Goal: Communication & Community: Ask a question

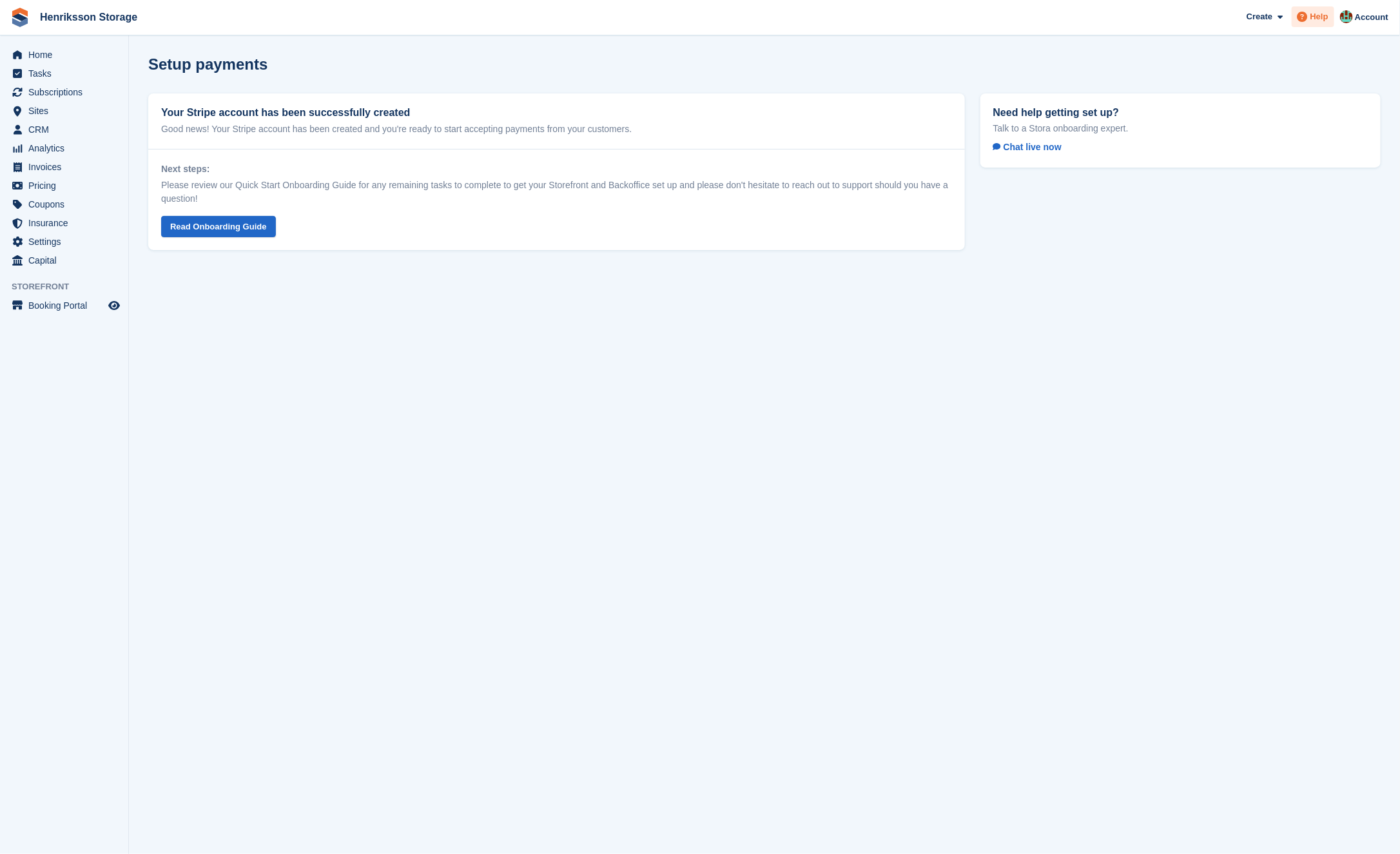
click at [1315, 11] on span "Help" at bounding box center [1319, 17] width 18 height 13
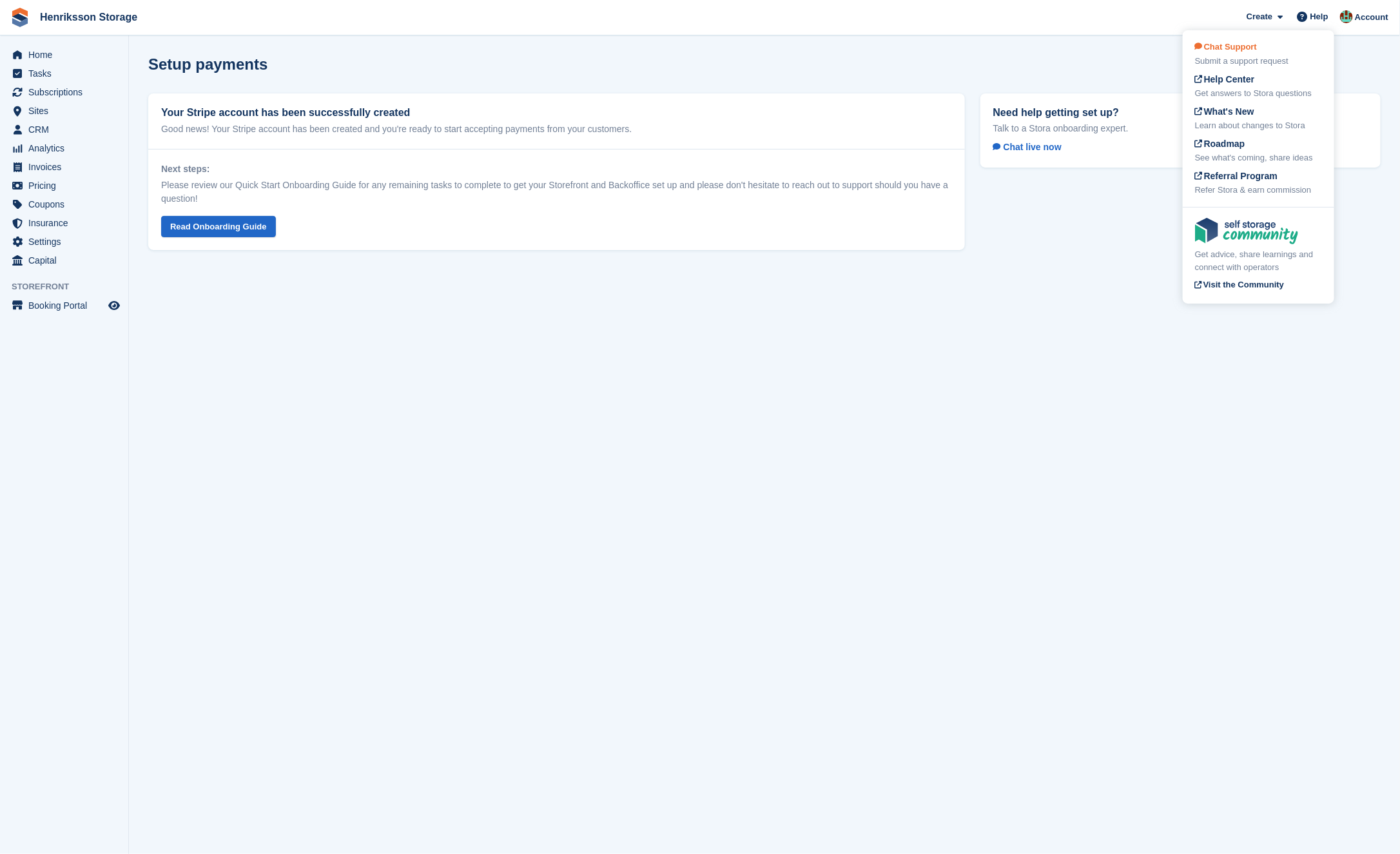
click at [1264, 56] on div "Submit a support request" at bounding box center [1258, 61] width 127 height 13
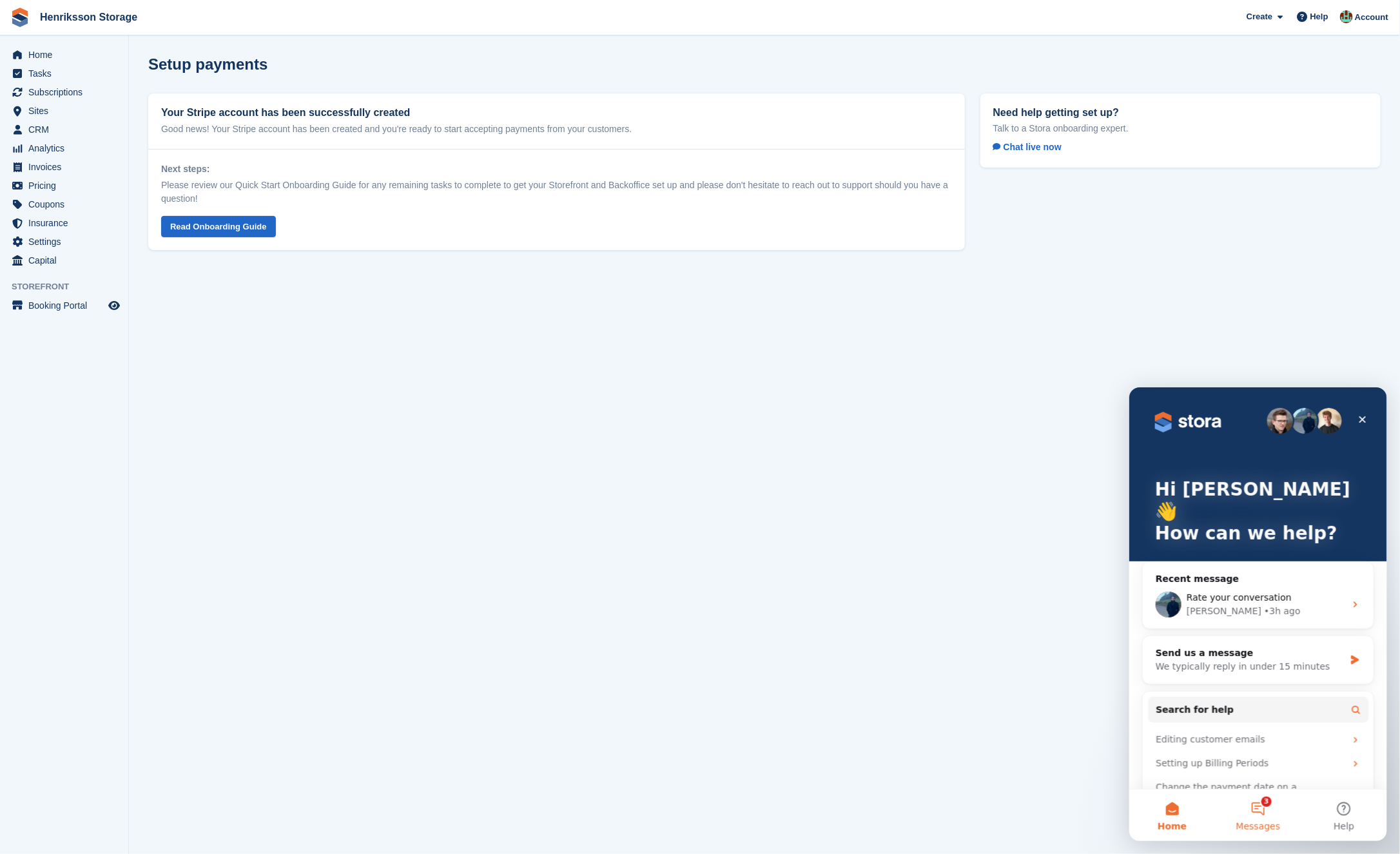
click at [1249, 793] on button "3 Messages" at bounding box center [1257, 815] width 86 height 52
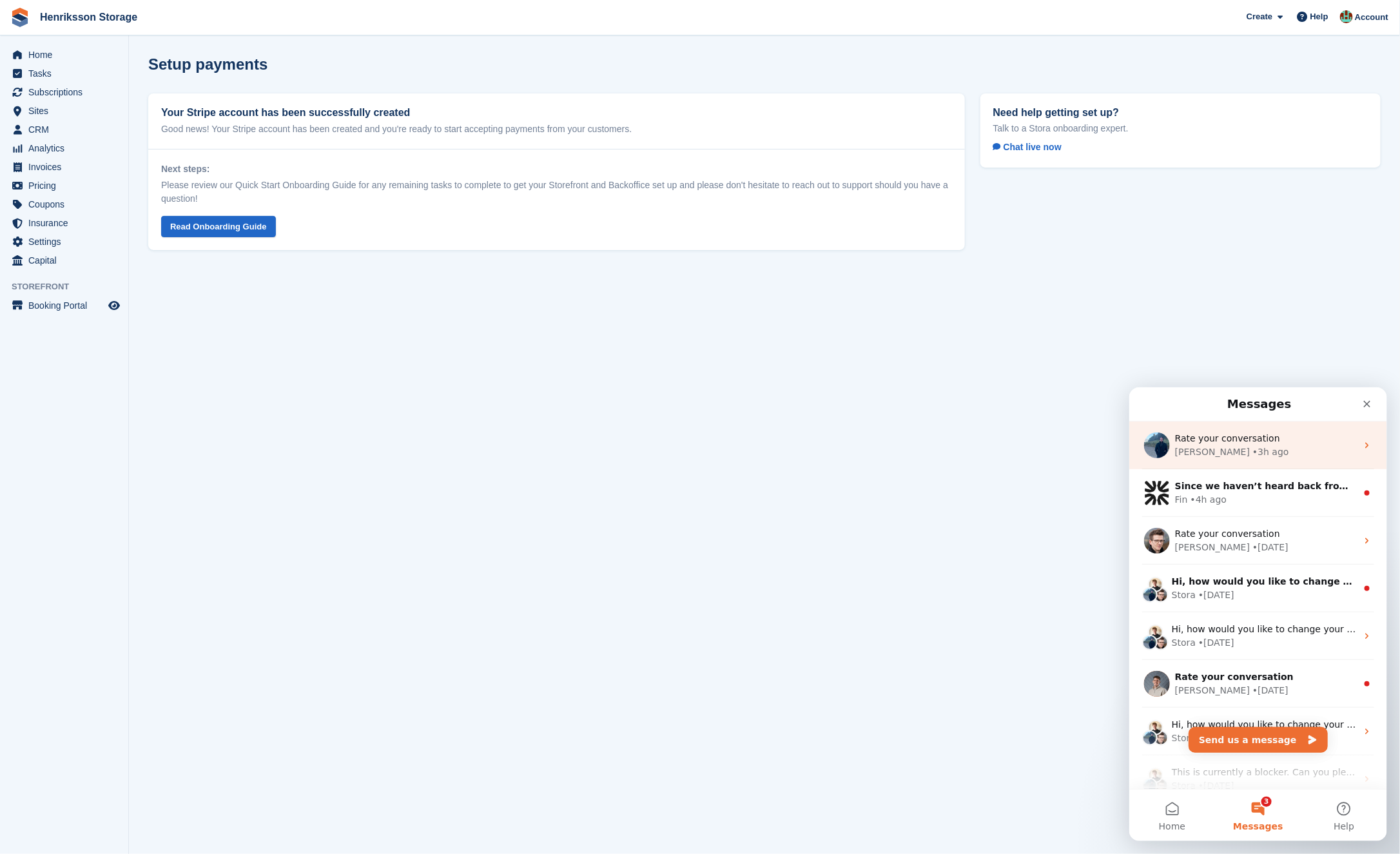
click at [1286, 434] on div "Rate your conversation" at bounding box center [1265, 438] width 182 height 13
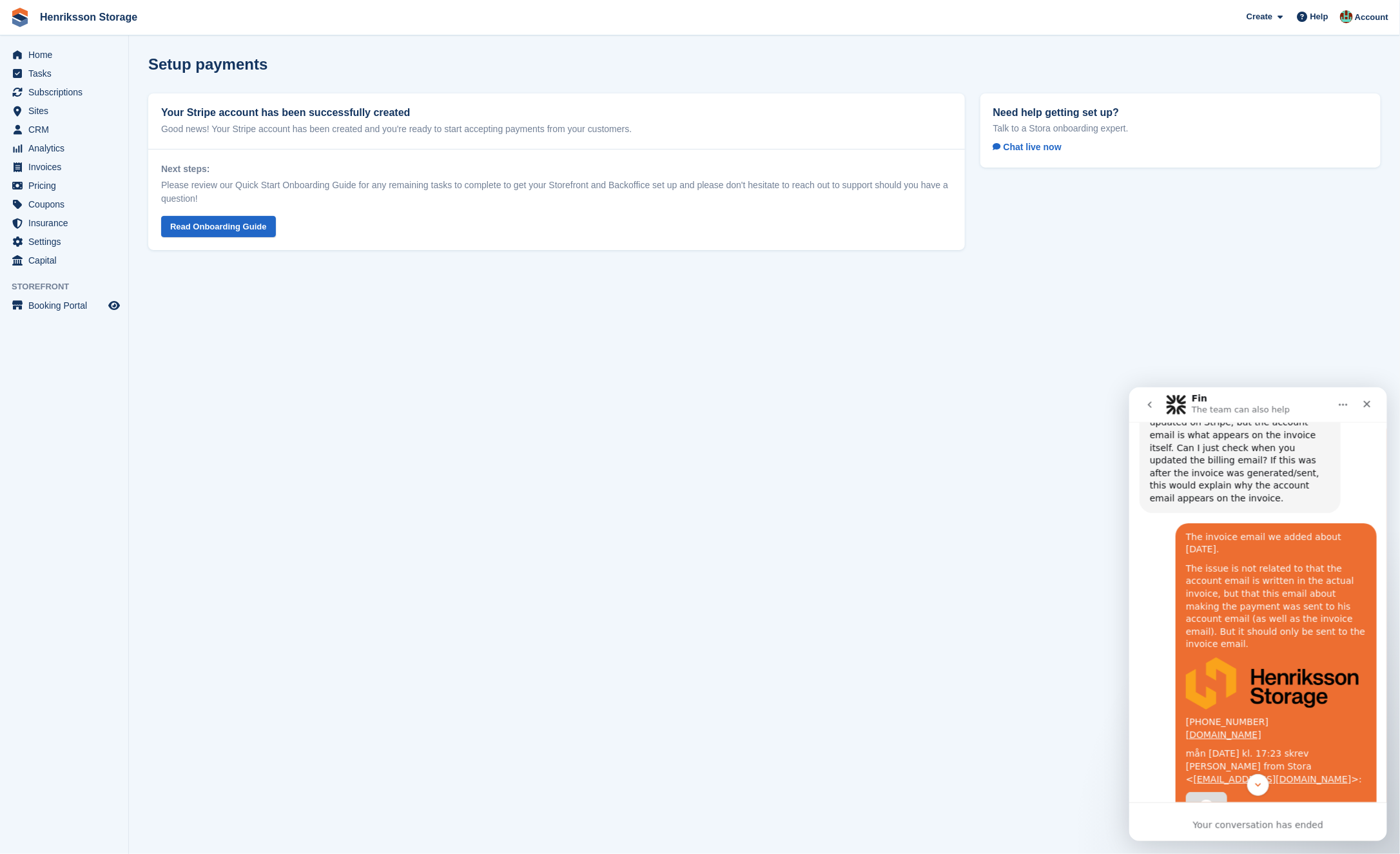
scroll to position [1326, 0]
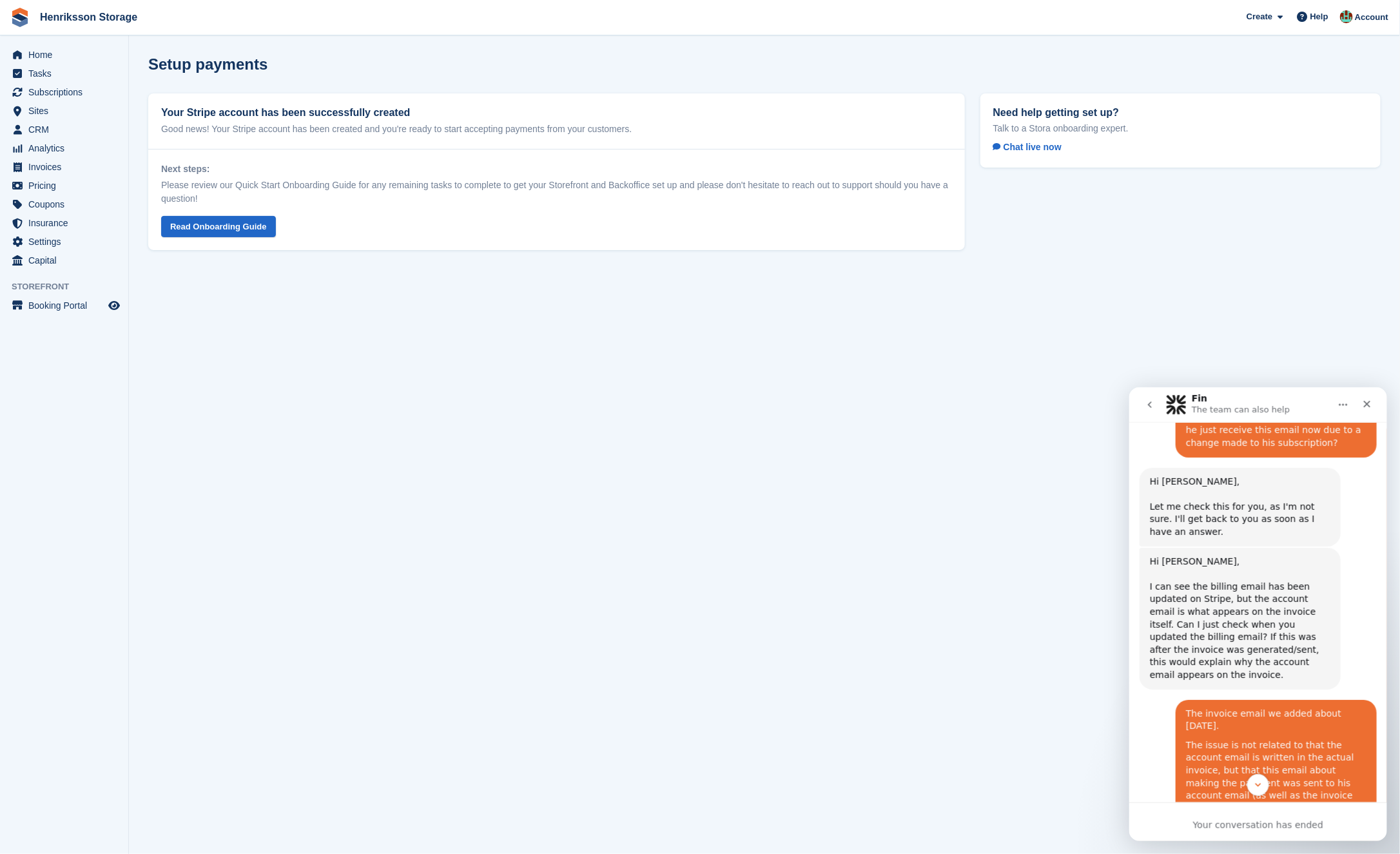
click at [1216, 555] on div "Hi Isak, I can see the billing email has been updated on Stripe, but the accoun…" at bounding box center [1239, 618] width 180 height 126
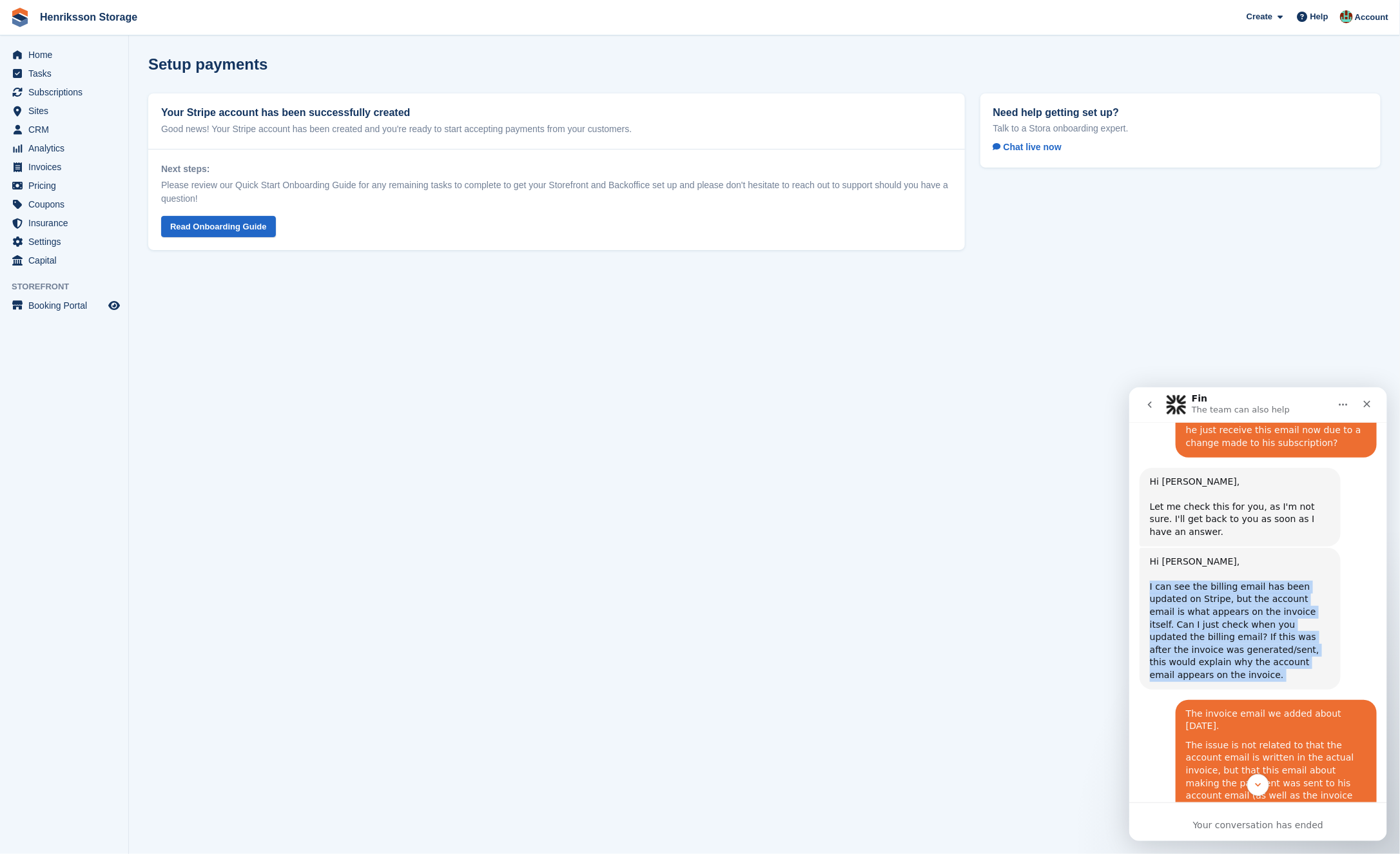
click at [1216, 555] on div "Hi Isak, I can see the billing email has been updated on Stripe, but the accoun…" at bounding box center [1239, 618] width 180 height 126
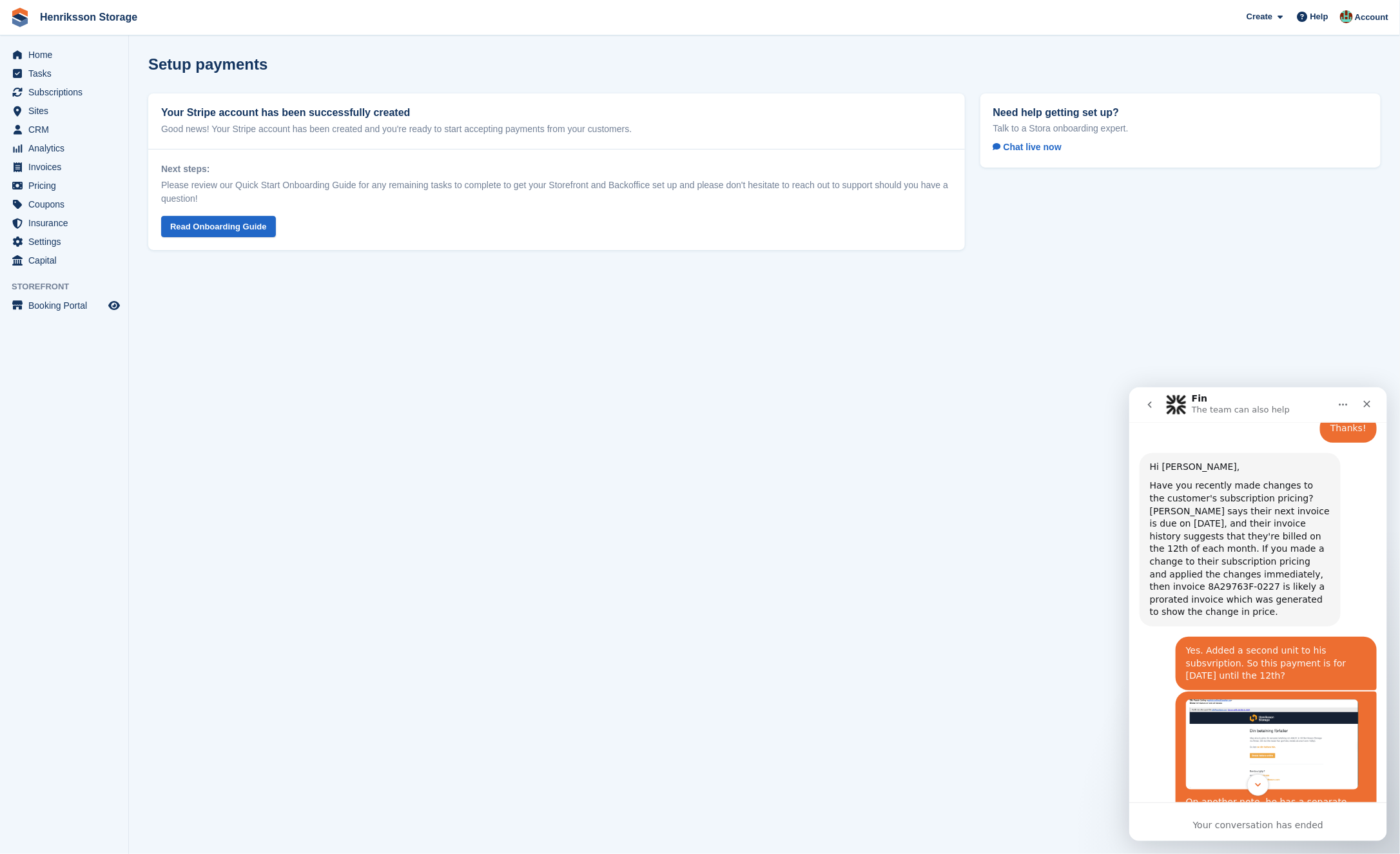
scroll to position [814, 0]
click at [1233, 480] on div "Have you recently made changes to the customer's subscription pricing? Stripe s…" at bounding box center [1239, 546] width 180 height 139
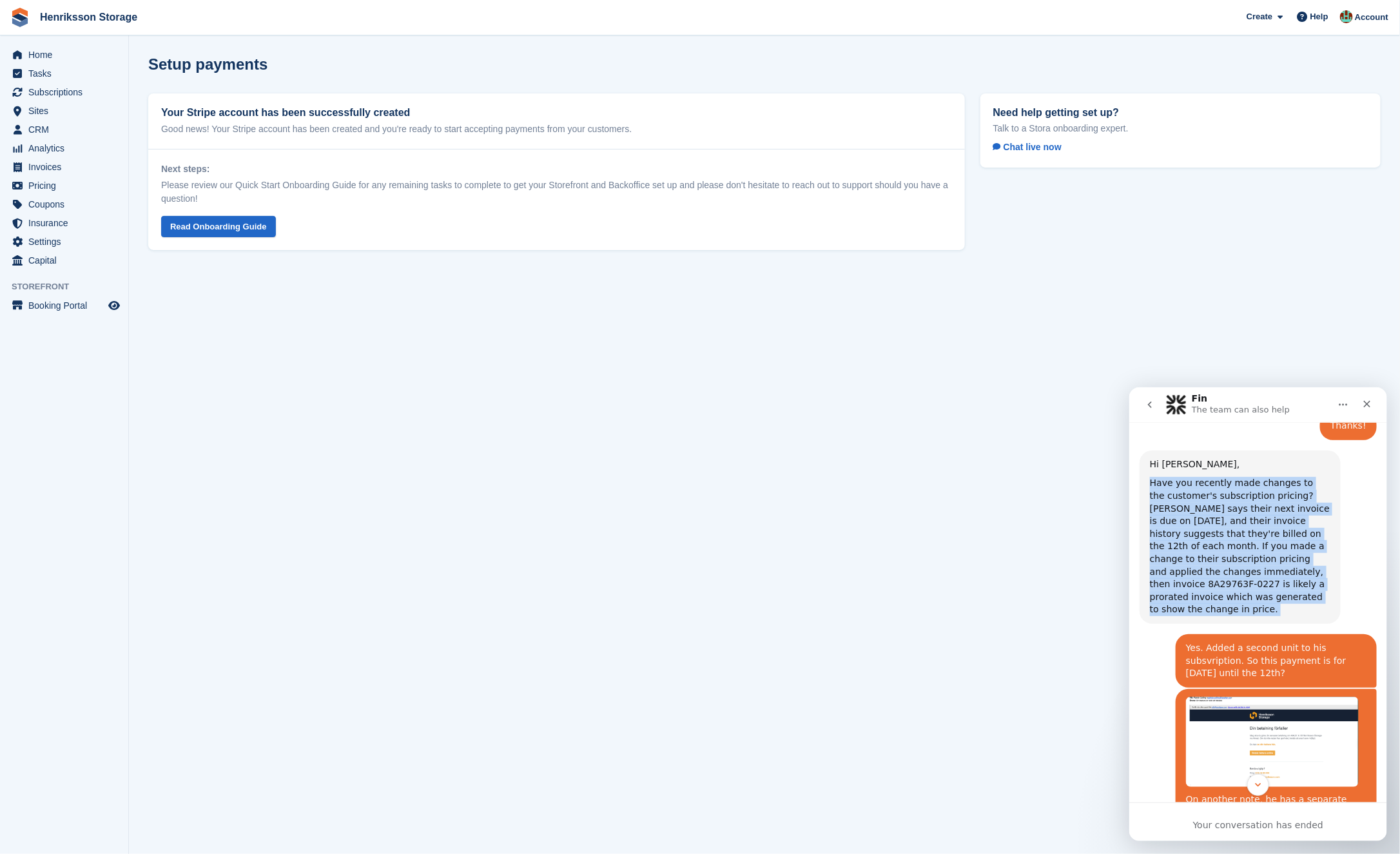
click at [1233, 480] on div "Have you recently made changes to the customer's subscription pricing? Stripe s…" at bounding box center [1239, 546] width 180 height 139
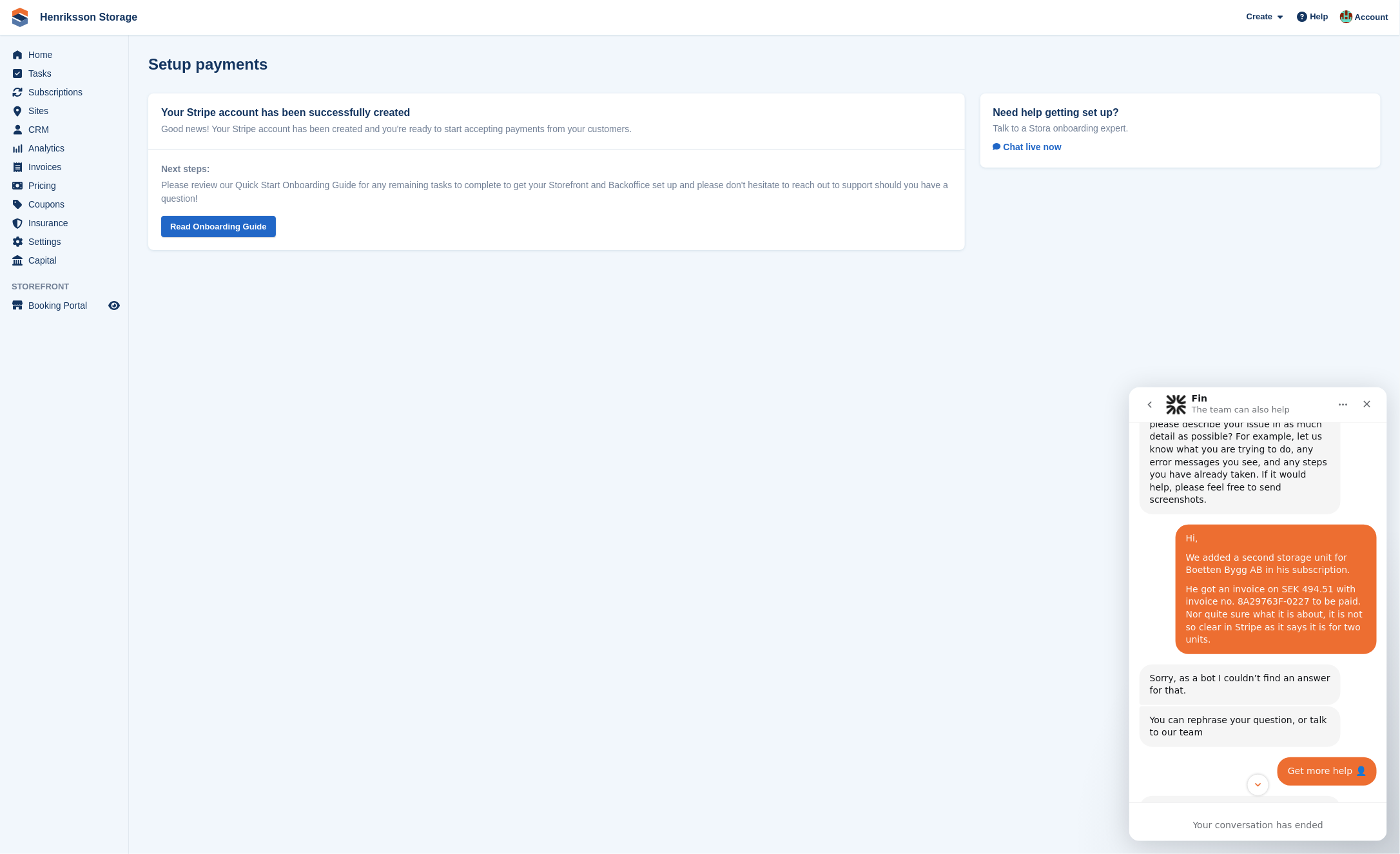
scroll to position [89, 0]
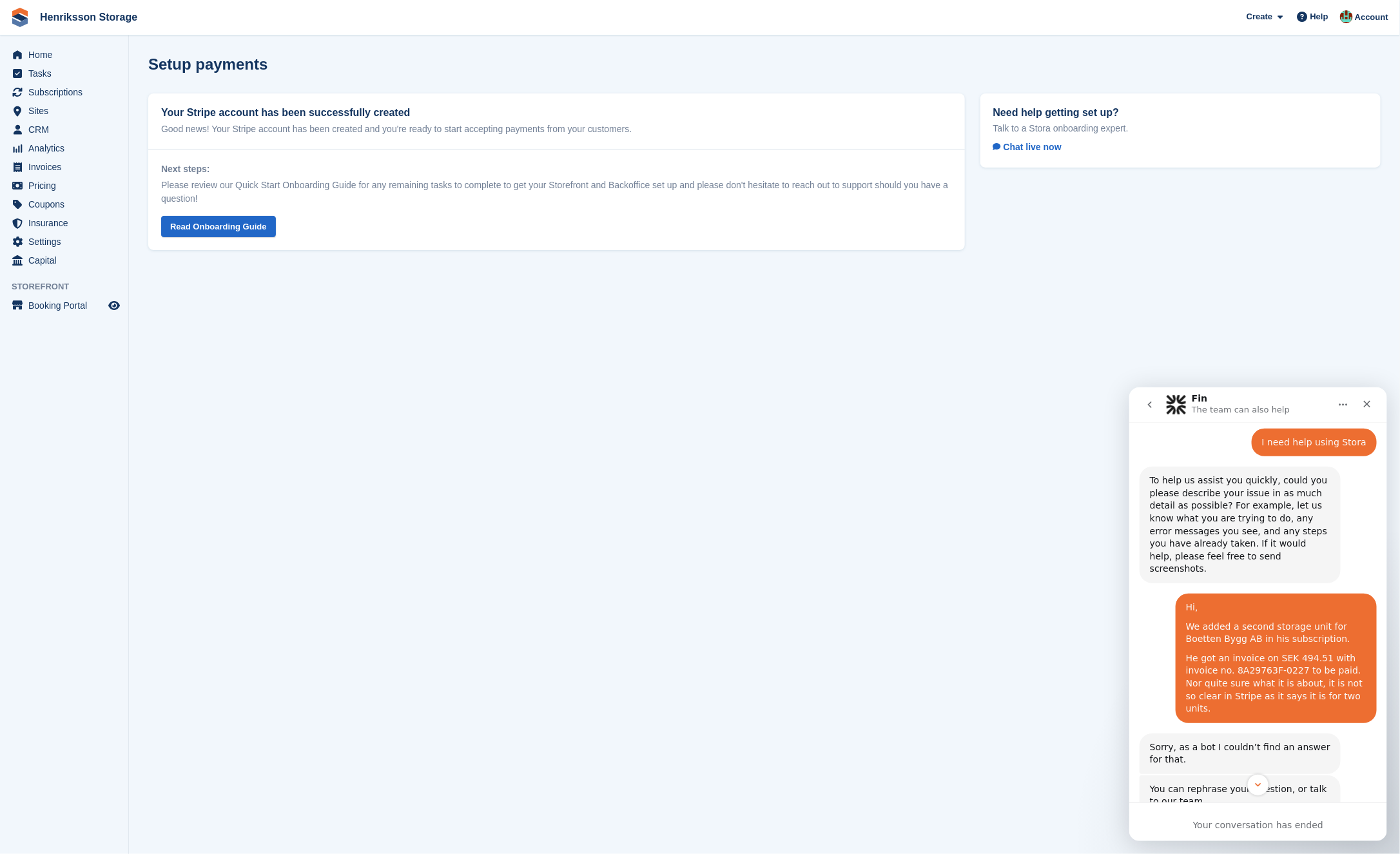
click at [1196, 498] on div "To help us assist you quickly, could you please describe your issue in as much …" at bounding box center [1239, 524] width 180 height 102
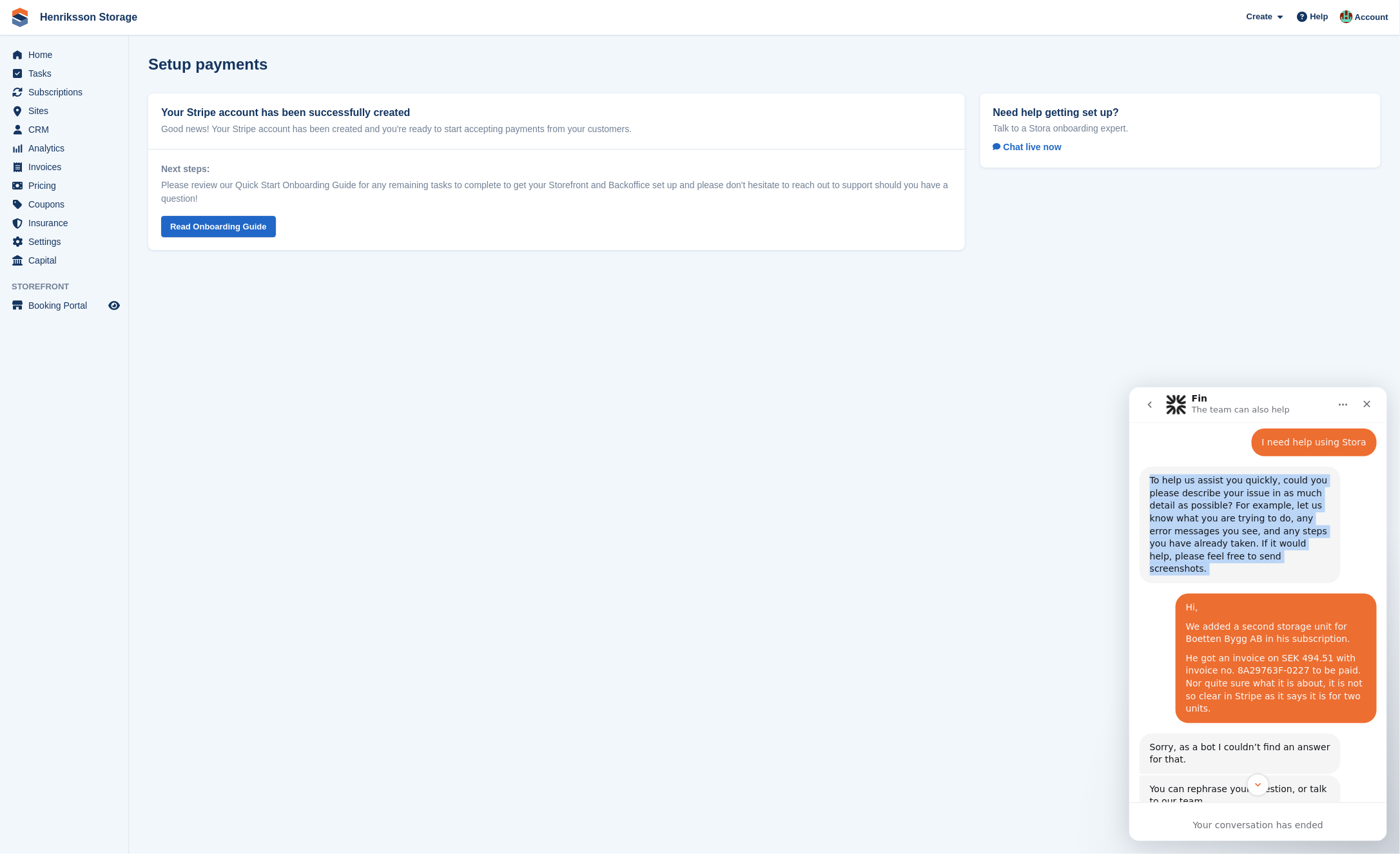
click at [1196, 498] on div "To help us assist you quickly, could you please describe your issue in as much …" at bounding box center [1239, 524] width 180 height 102
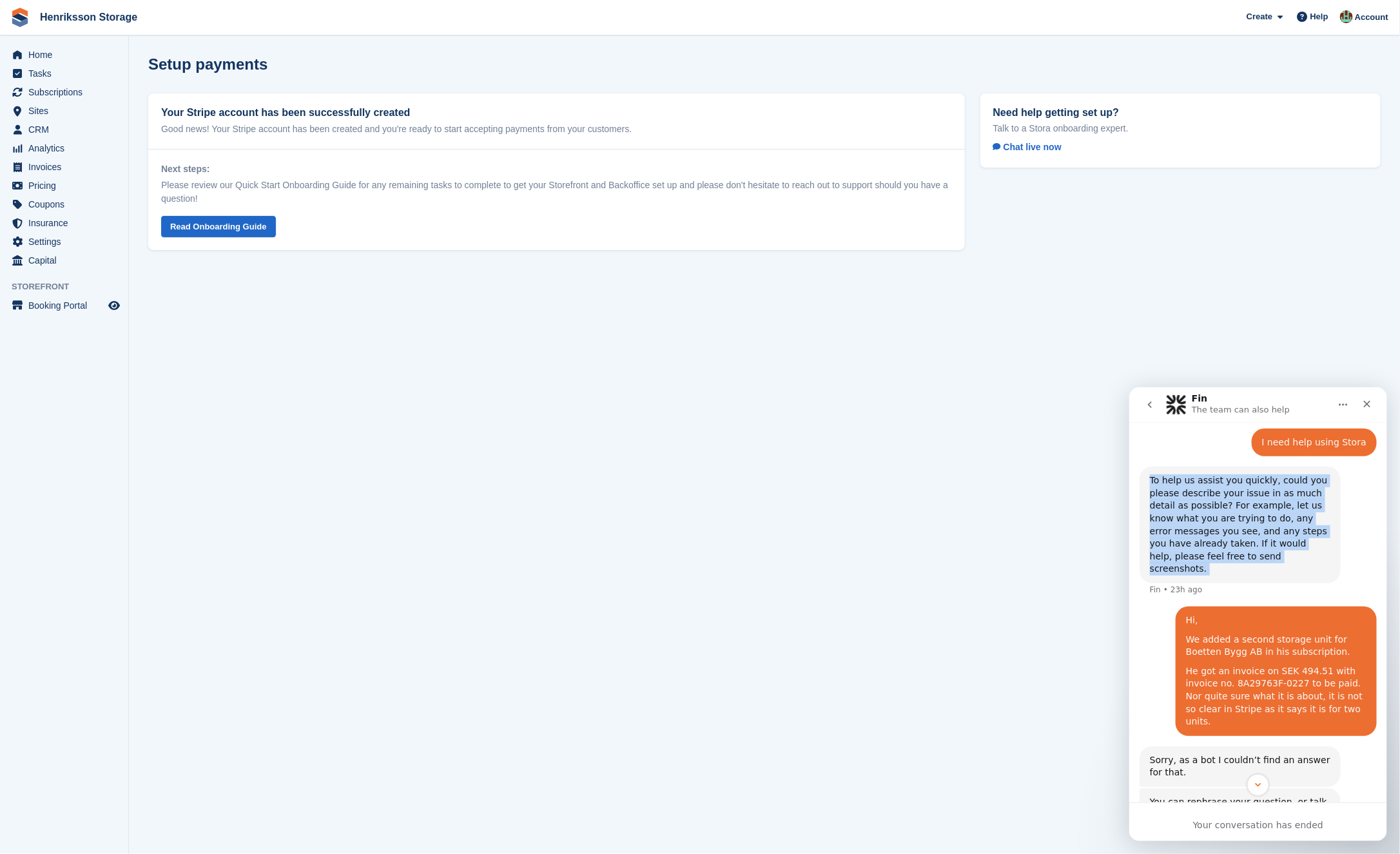
click at [1212, 540] on div "To help us assist you quickly, could you please describe your issue in as much …" at bounding box center [1239, 524] width 180 height 102
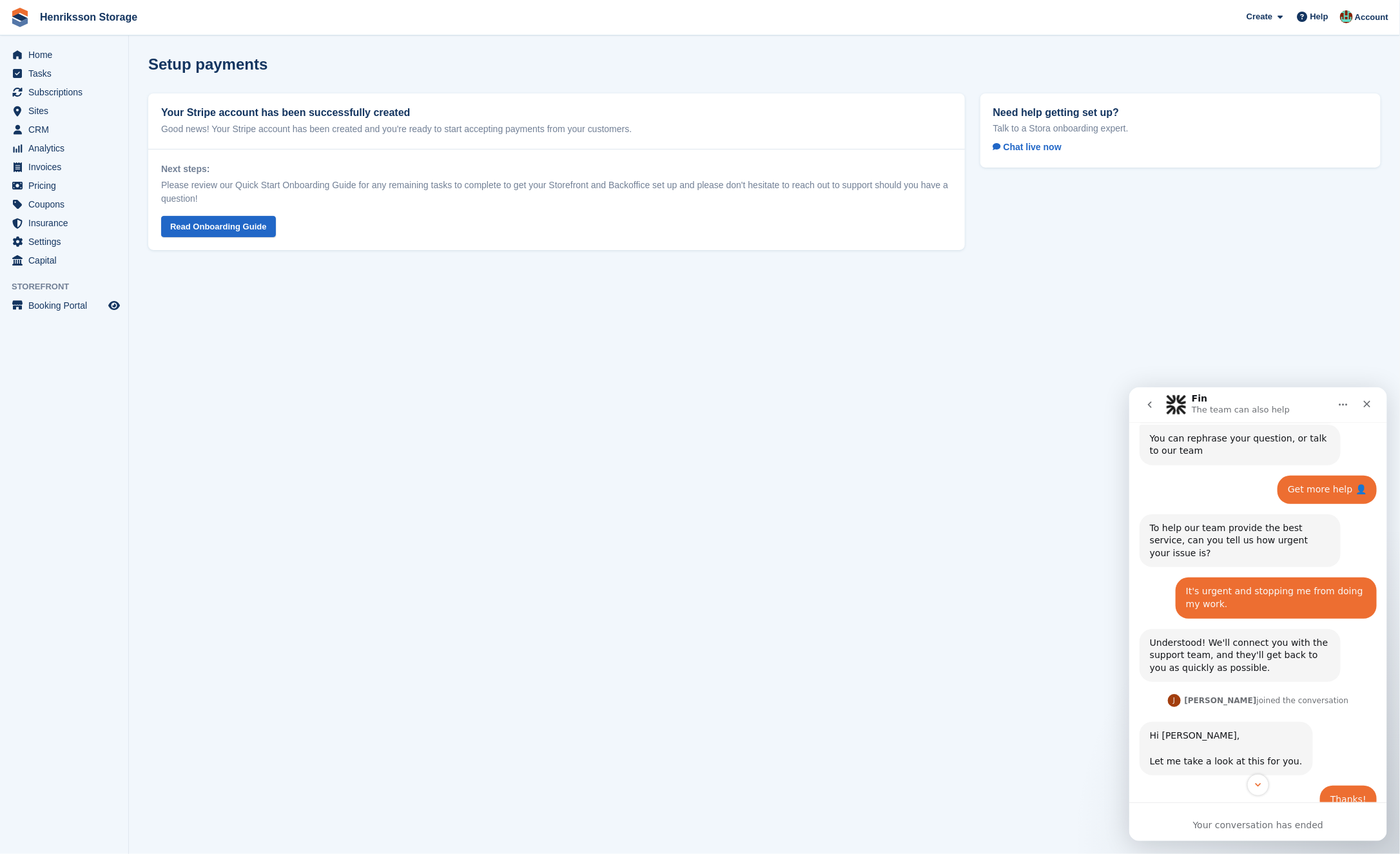
scroll to position [819, 0]
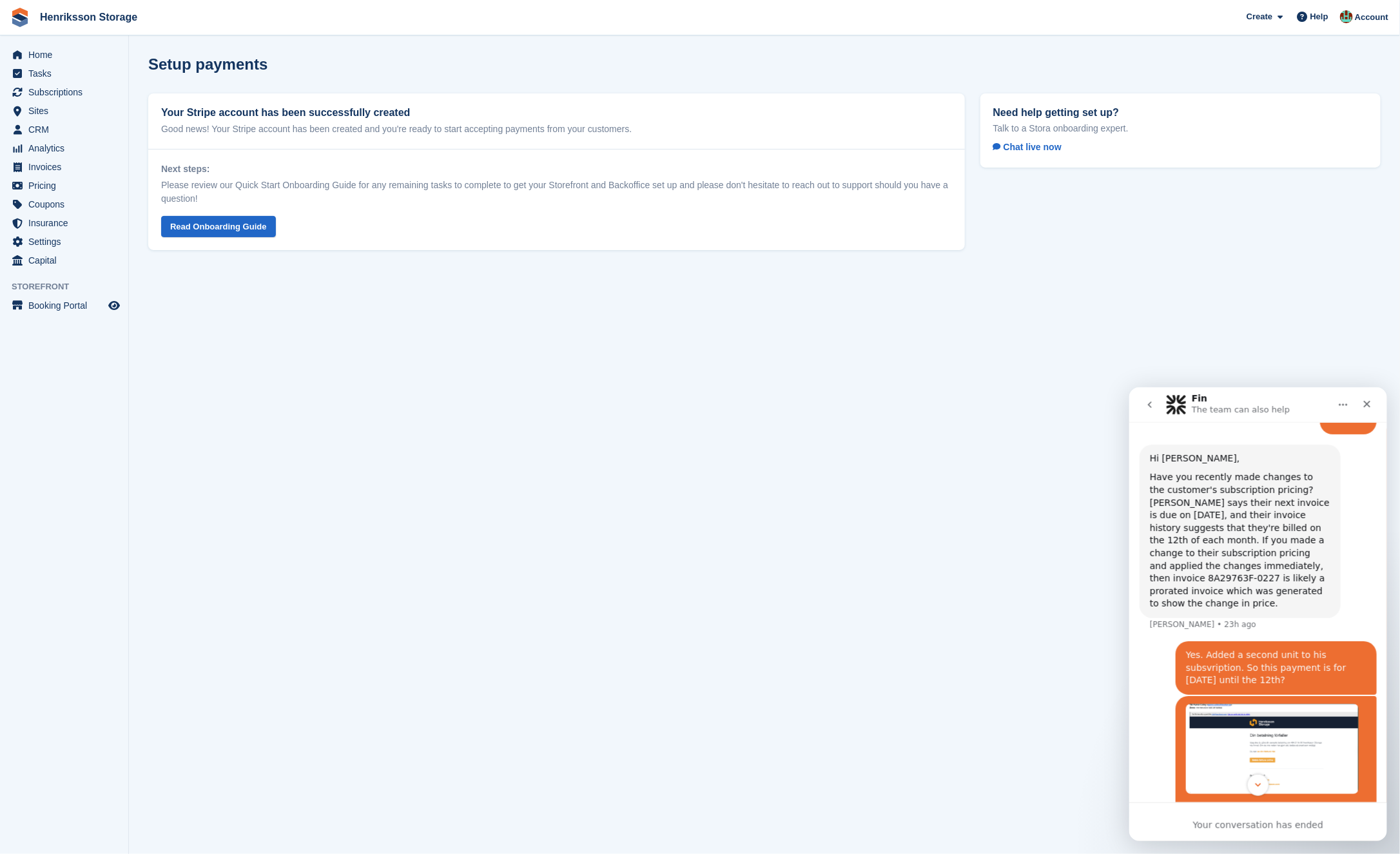
click at [1149, 417] on nav "Fin The team can also help" at bounding box center [1257, 404] width 258 height 35
click at [1146, 402] on icon "go back" at bounding box center [1150, 404] width 11 height 11
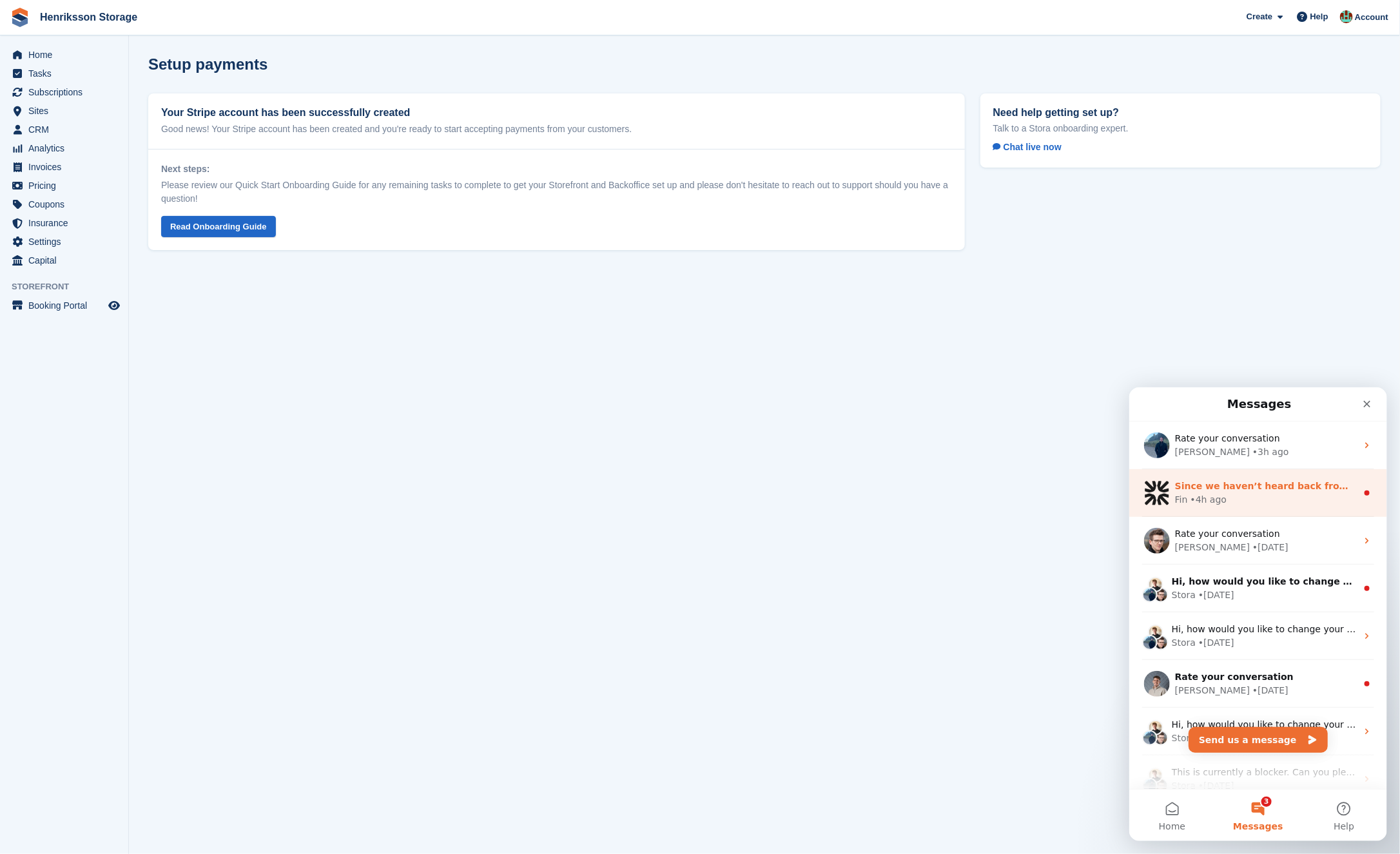
click at [1291, 496] on div "Fin • 4h ago" at bounding box center [1265, 499] width 182 height 13
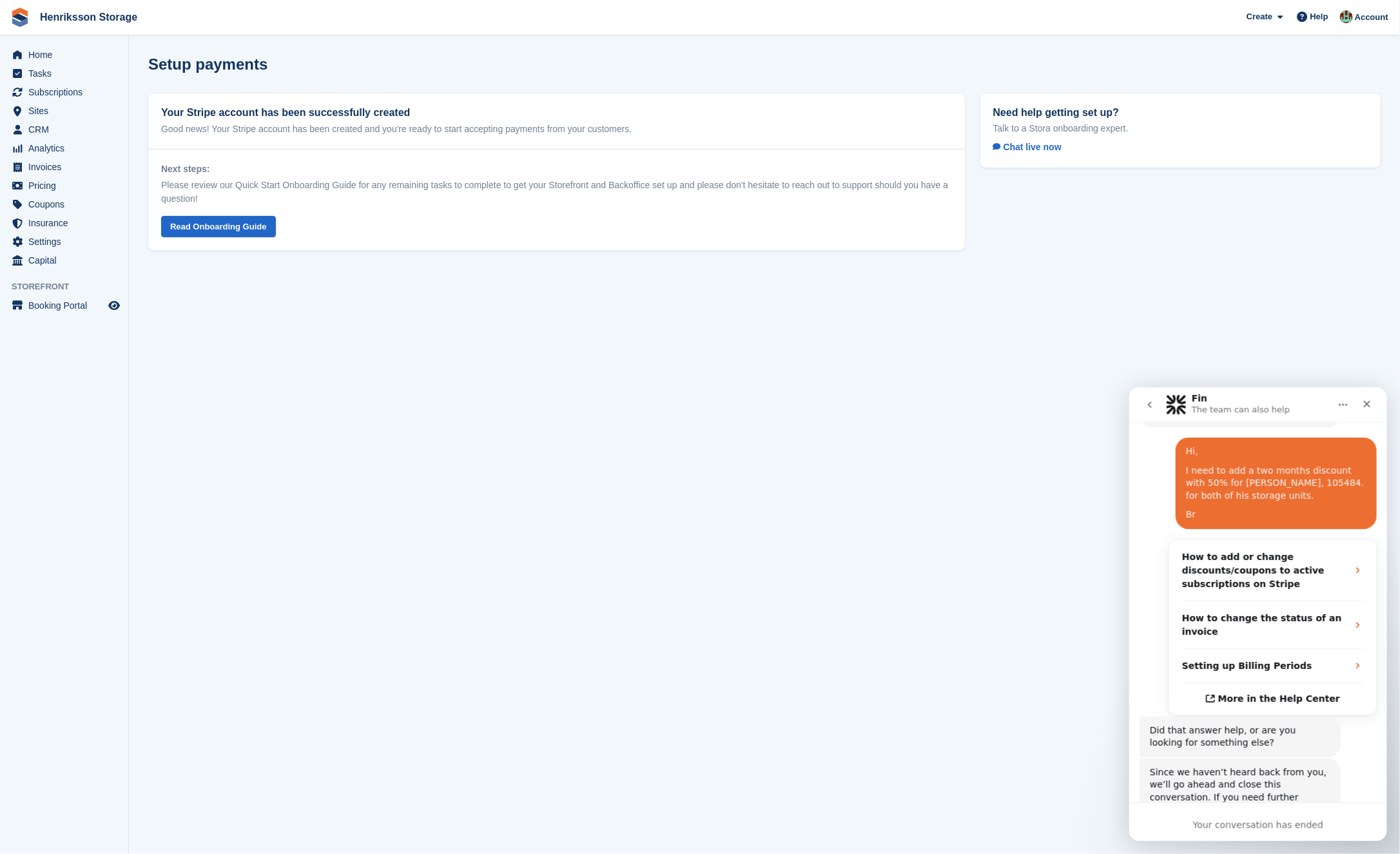
scroll to position [224, 0]
click at [1255, 472] on div "I need to add a two months discount with 50% for [PERSON_NAME], 105484. for bot…" at bounding box center [1276, 485] width 180 height 38
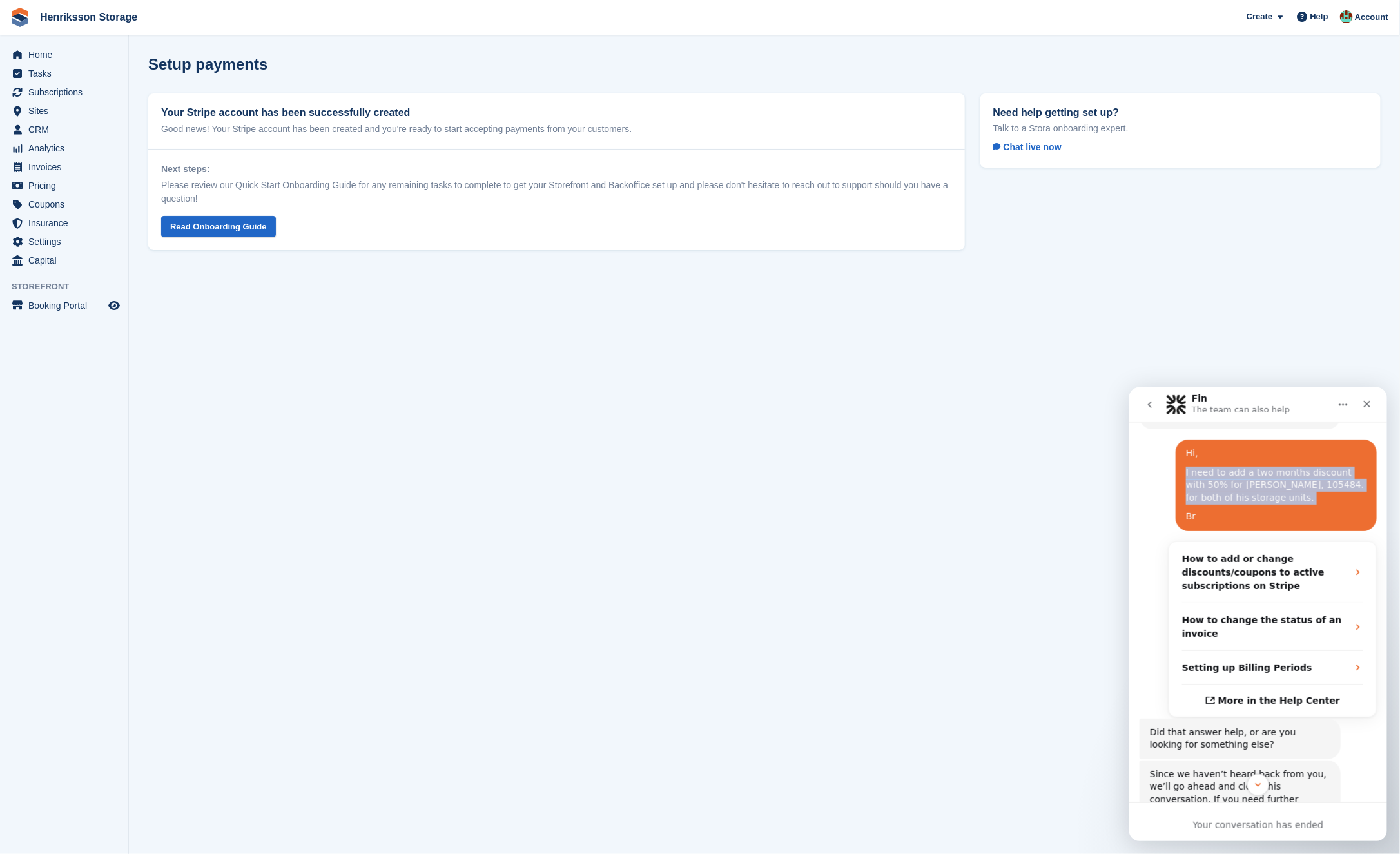
click at [1255, 472] on div "I need to add a two months discount with 50% for [PERSON_NAME], 105484. for bot…" at bounding box center [1276, 485] width 180 height 38
click at [1238, 510] on div "Br" at bounding box center [1276, 516] width 180 height 13
copy div "I need to add a two months discount with 50% for Kristofer Lundstam, 105484. fo…"
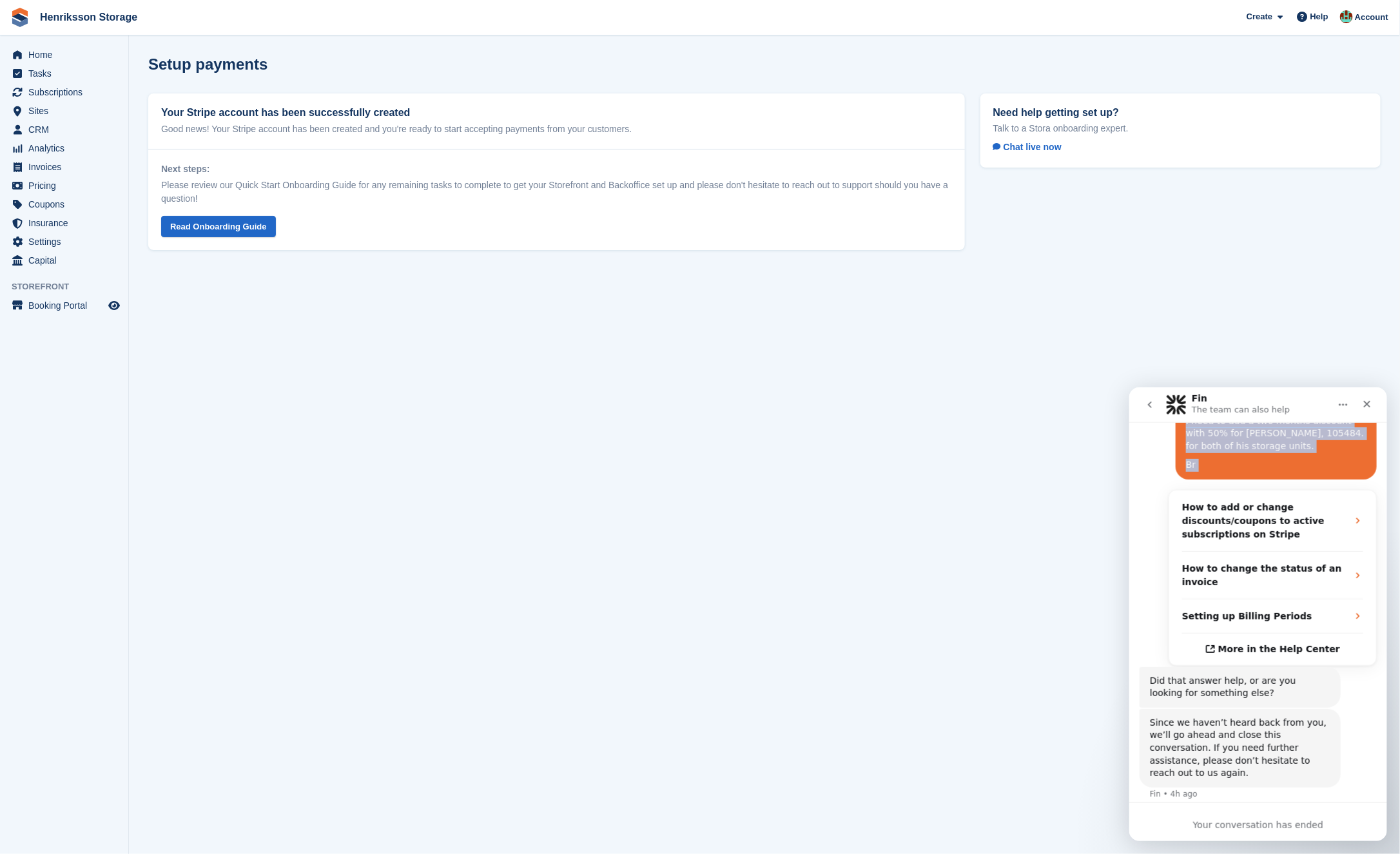
click at [1143, 415] on button "go back" at bounding box center [1149, 404] width 25 height 25
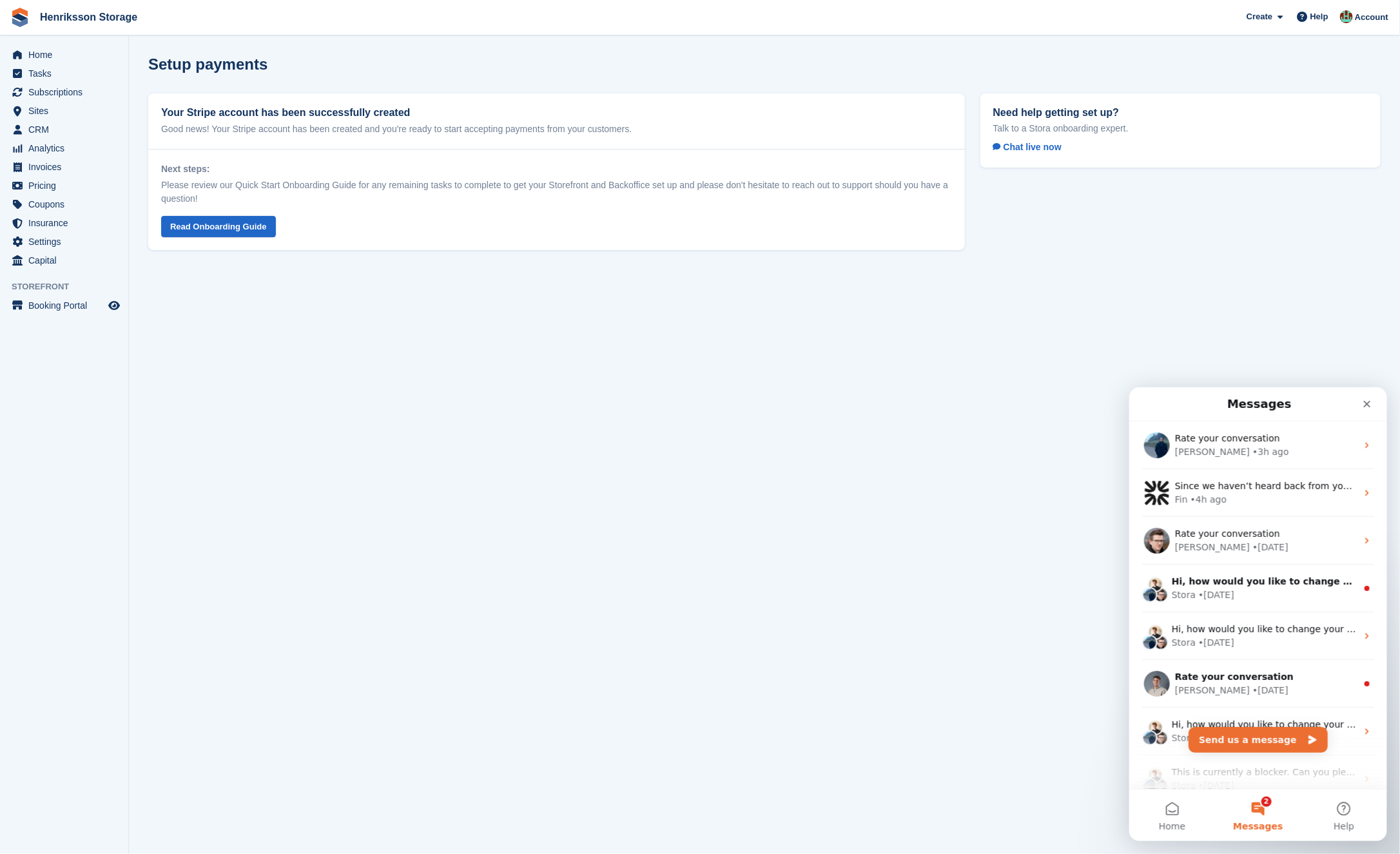
scroll to position [0, 0]
click at [1275, 733] on button "Send us a message" at bounding box center [1258, 739] width 139 height 26
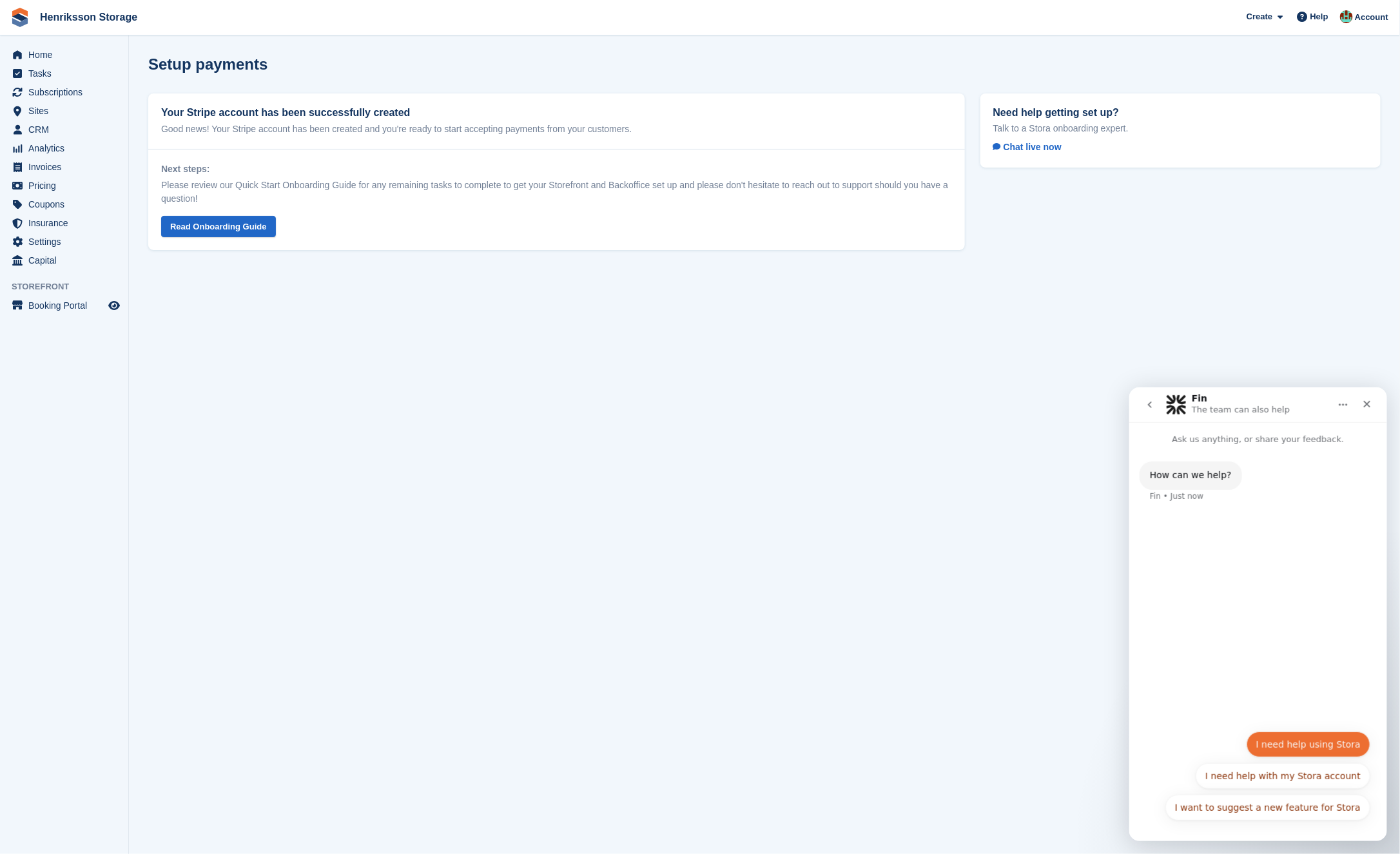
click at [1303, 752] on button "I need help using Stora" at bounding box center [1308, 744] width 124 height 26
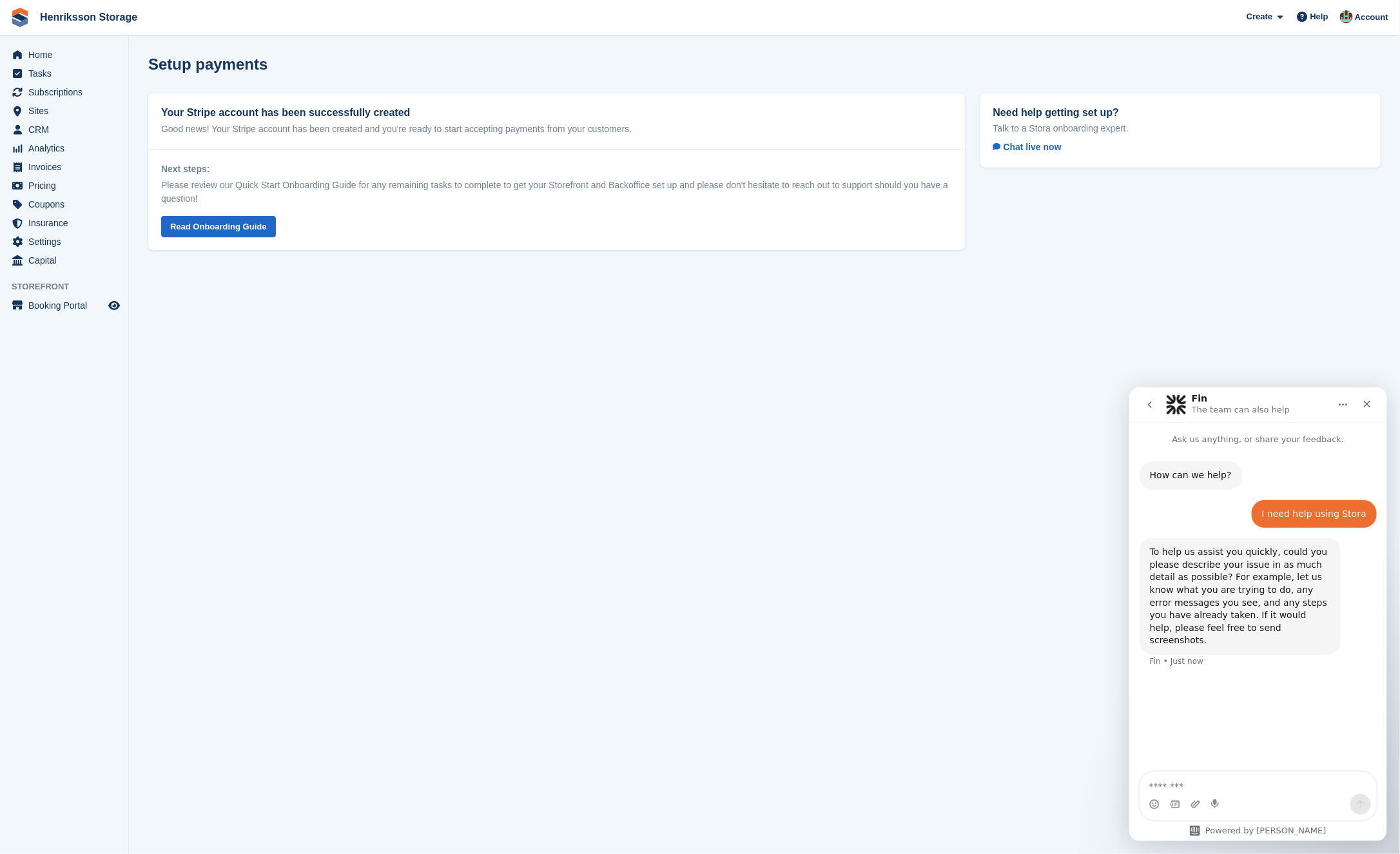
click at [1206, 800] on div "Intercom messenger" at bounding box center [1258, 804] width 236 height 21
click at [1197, 789] on textarea "Message…" at bounding box center [1258, 782] width 236 height 22
paste textarea "**********"
type textarea "**********"
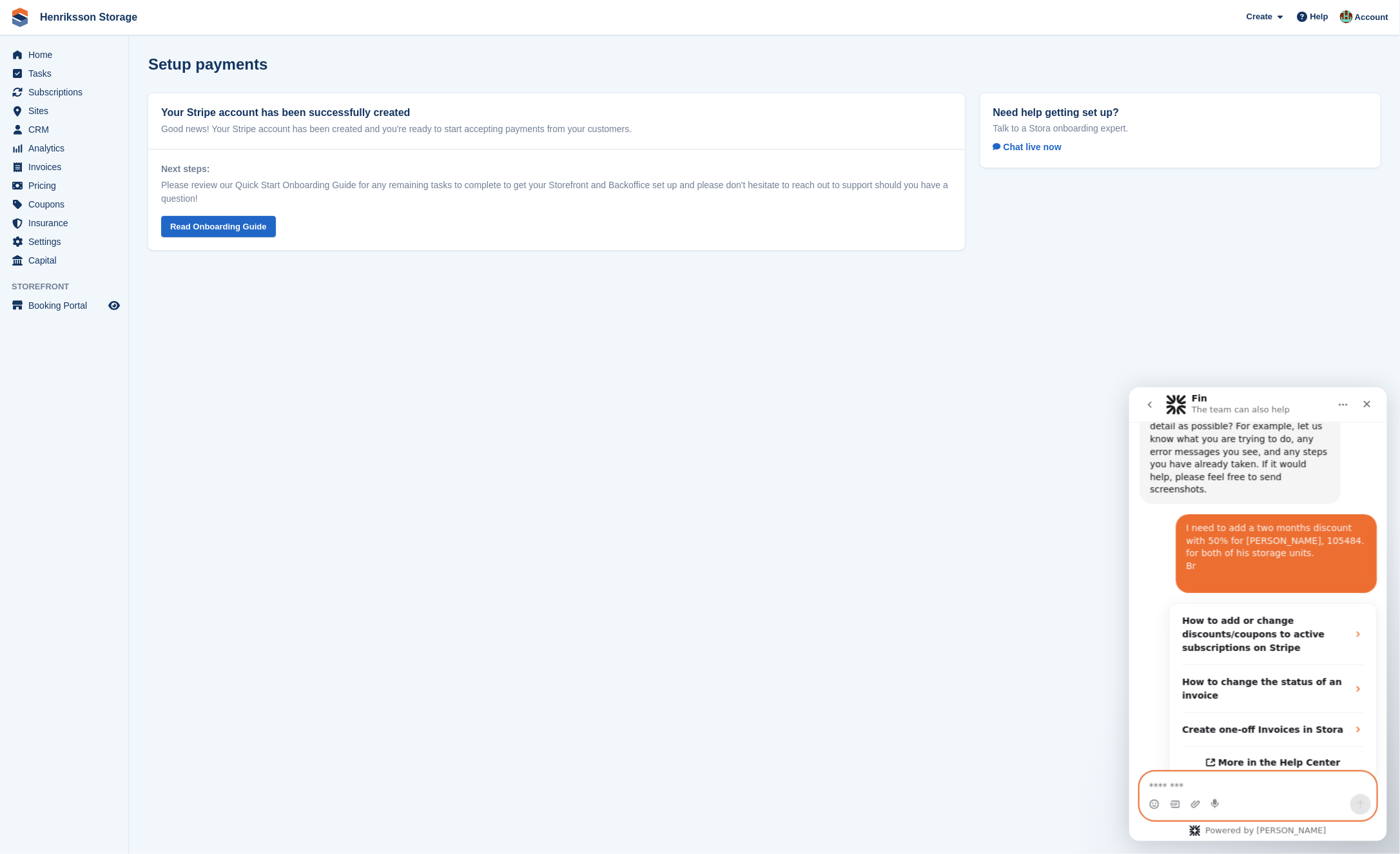
scroll to position [246, 0]
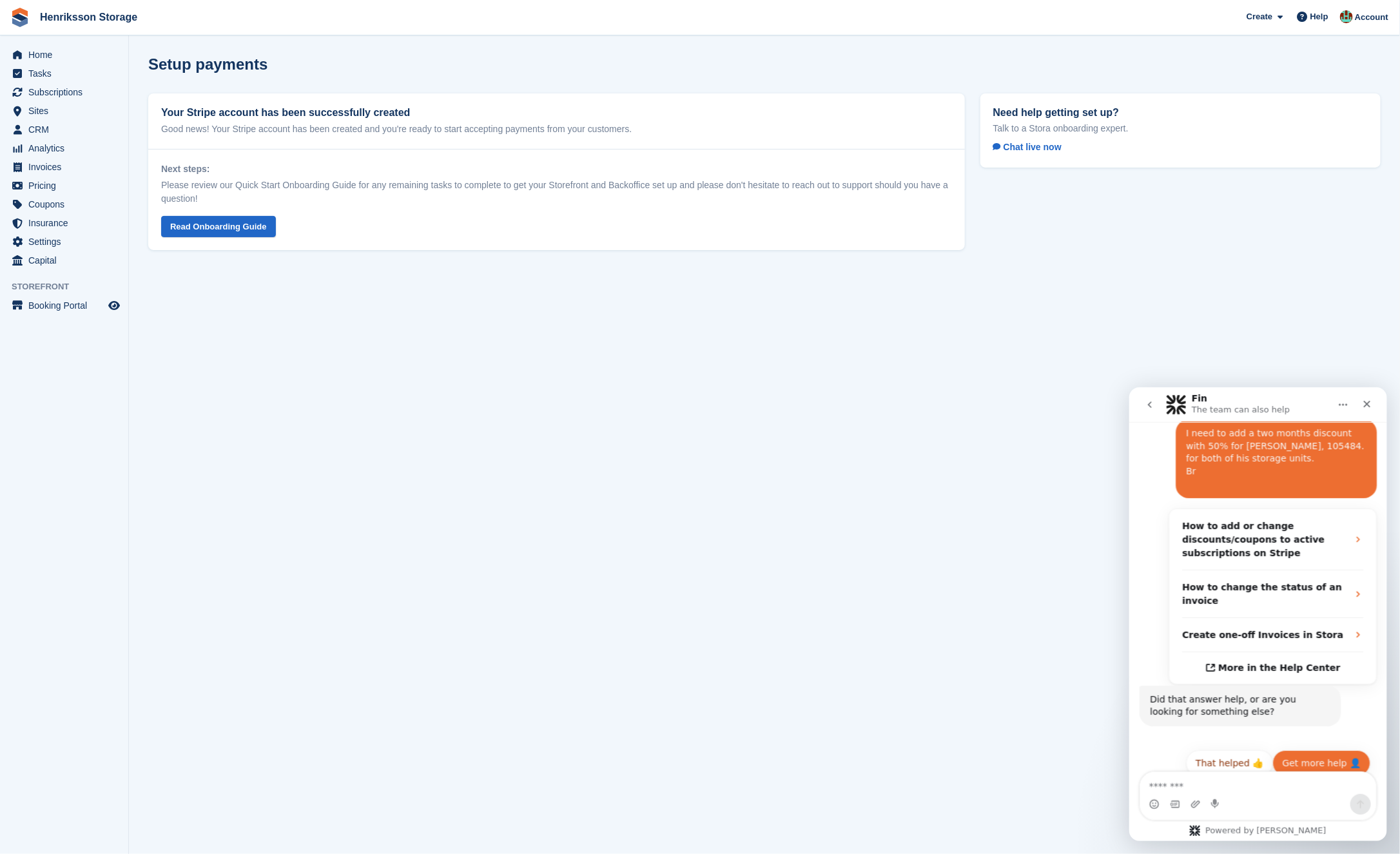
click at [1318, 750] on button "Get more help 👤" at bounding box center [1321, 762] width 98 height 26
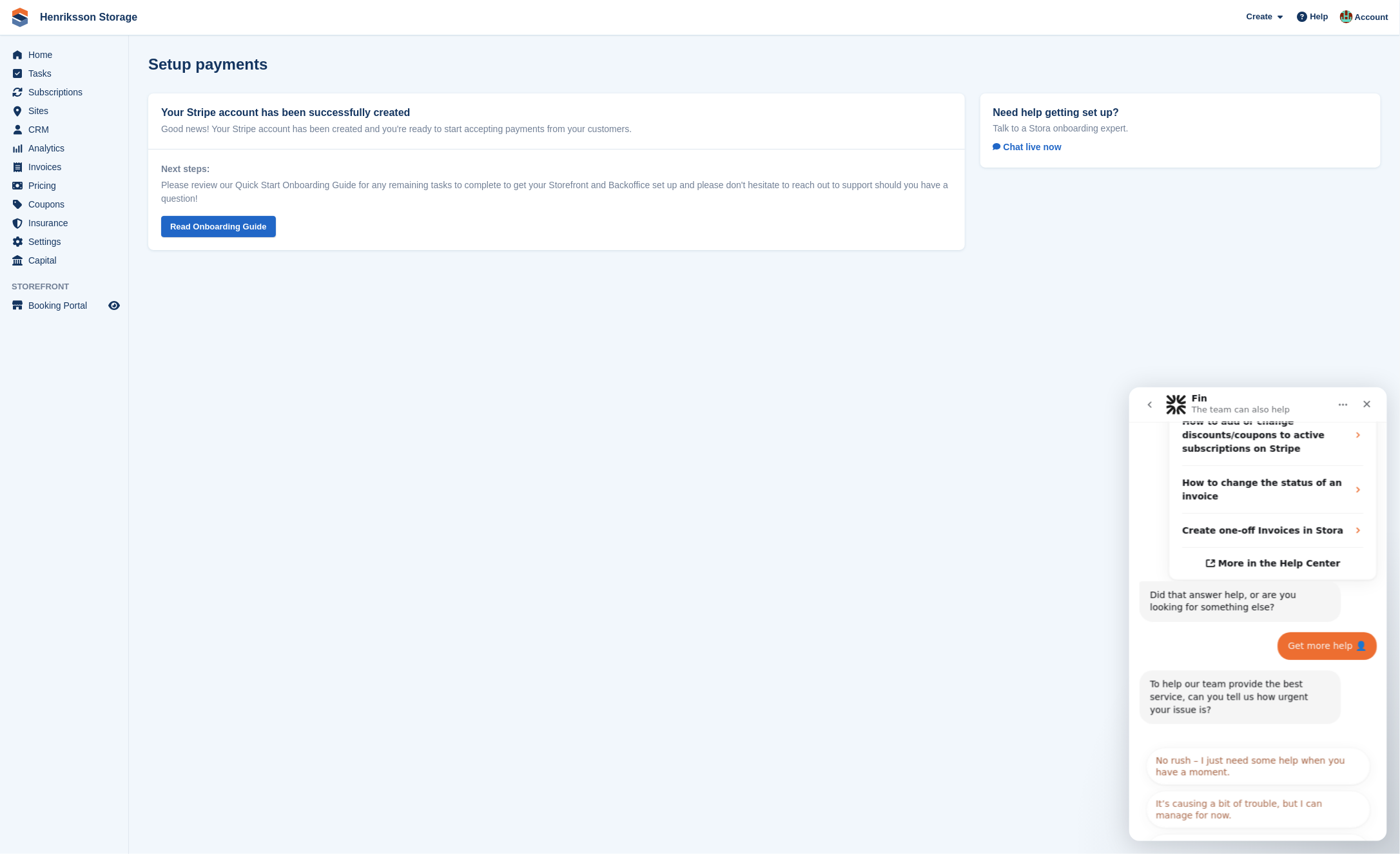
scroll to position [364, 0]
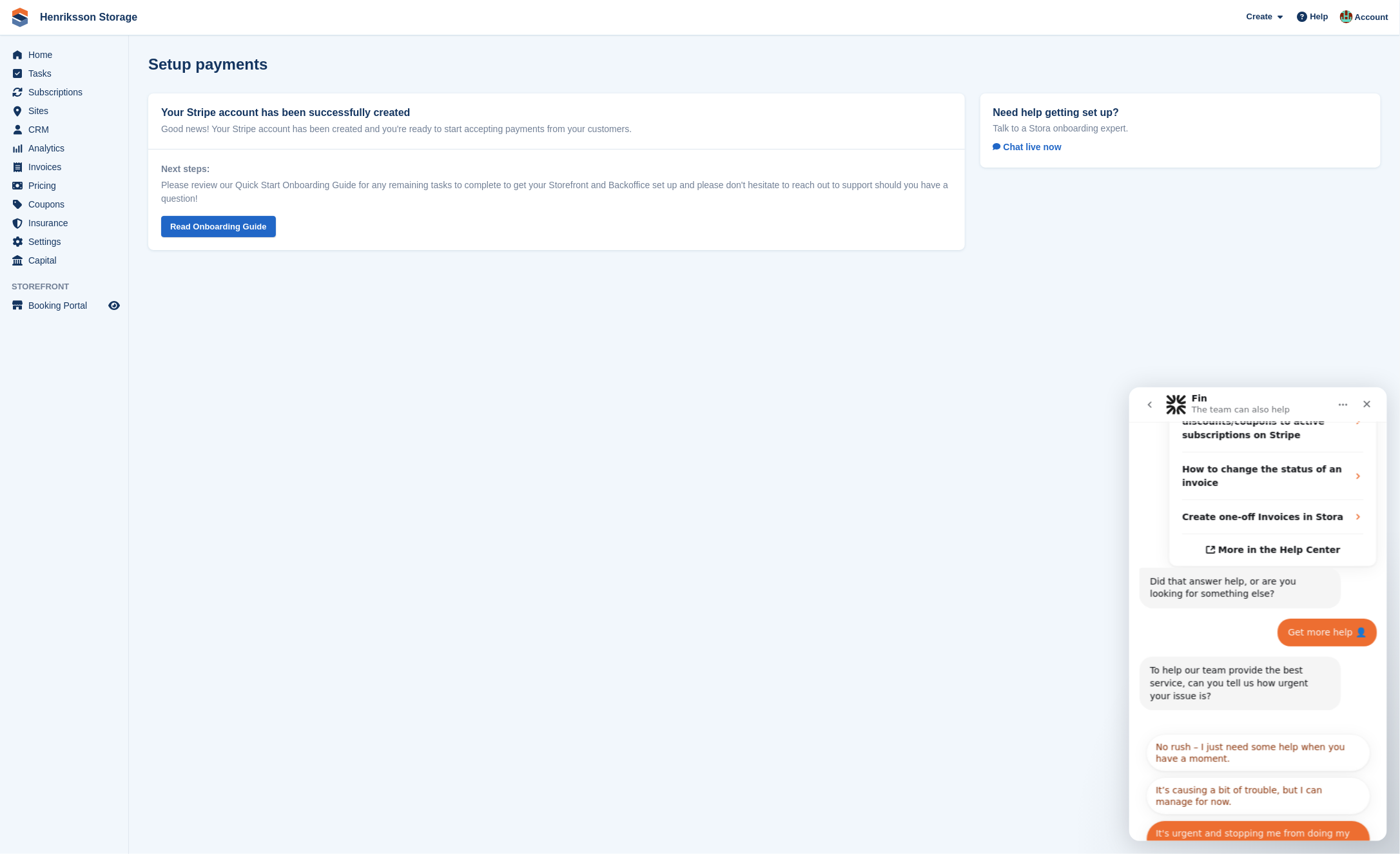
click at [1269, 820] on button "It's urgent and stopping me from doing my work." at bounding box center [1258, 839] width 224 height 37
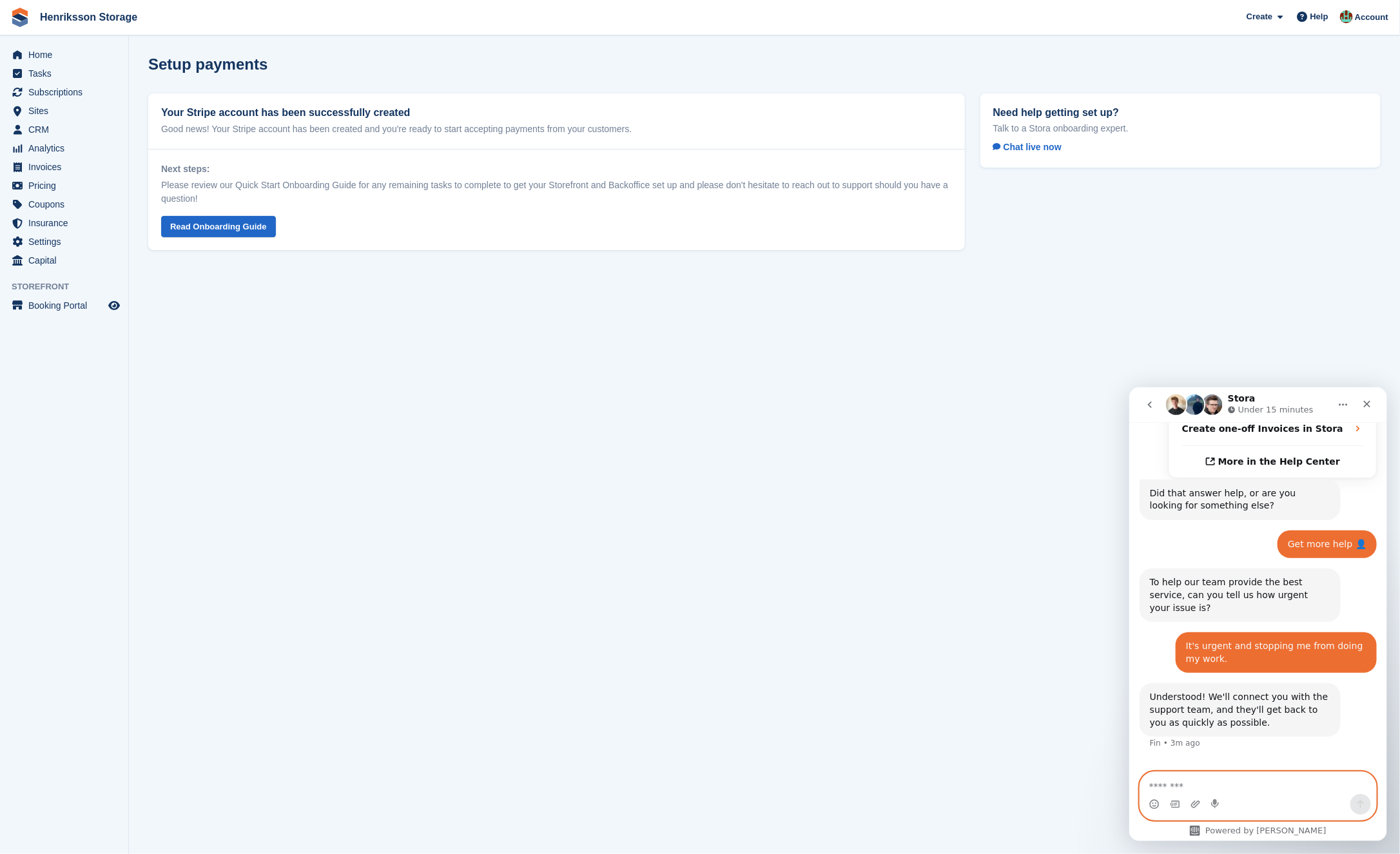
scroll to position [453, 0]
click at [71, 240] on span "Settings" at bounding box center [67, 242] width 78 height 18
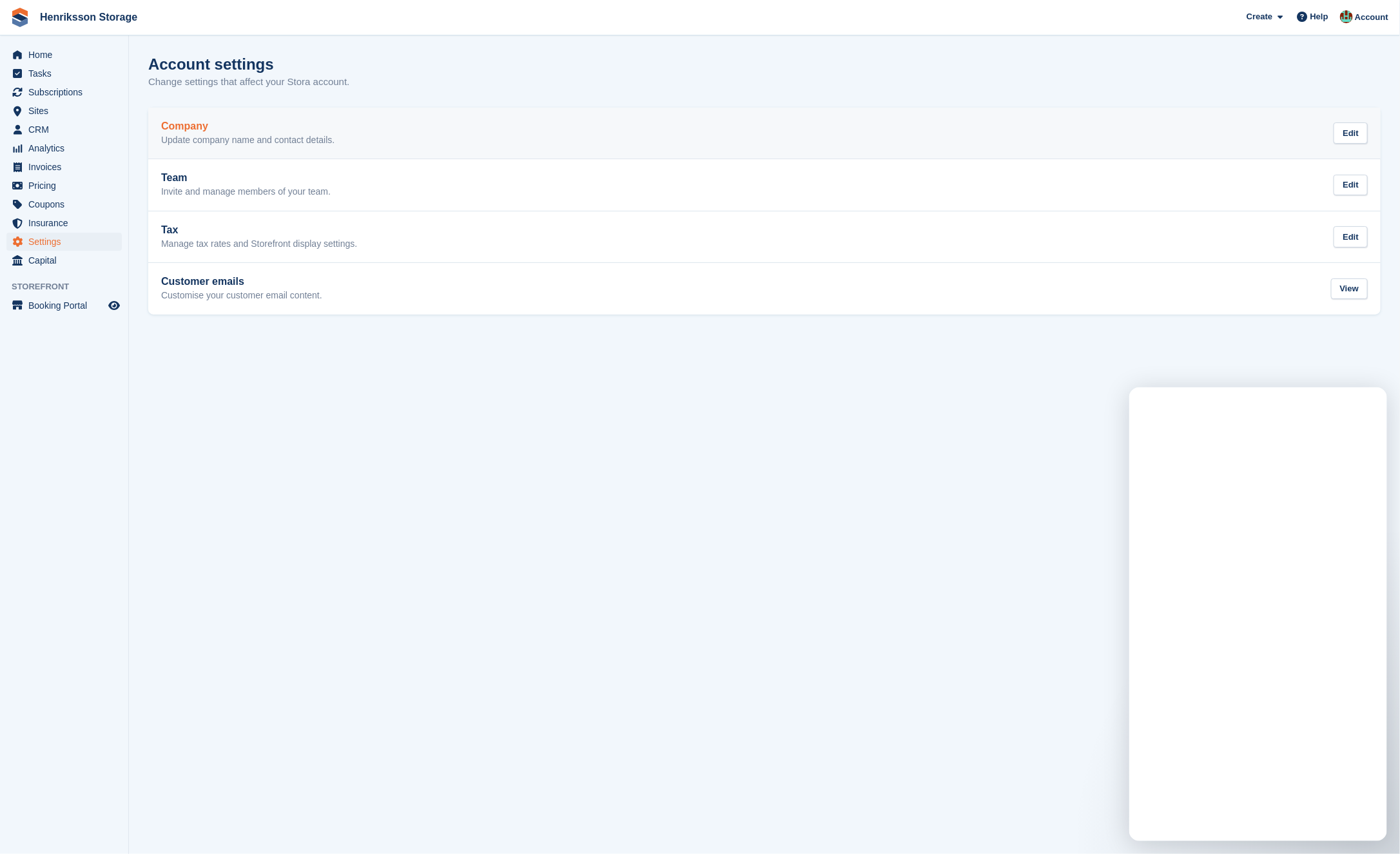
click at [445, 121] on div "Company Update company name and contact details. Edit" at bounding box center [764, 133] width 1207 height 26
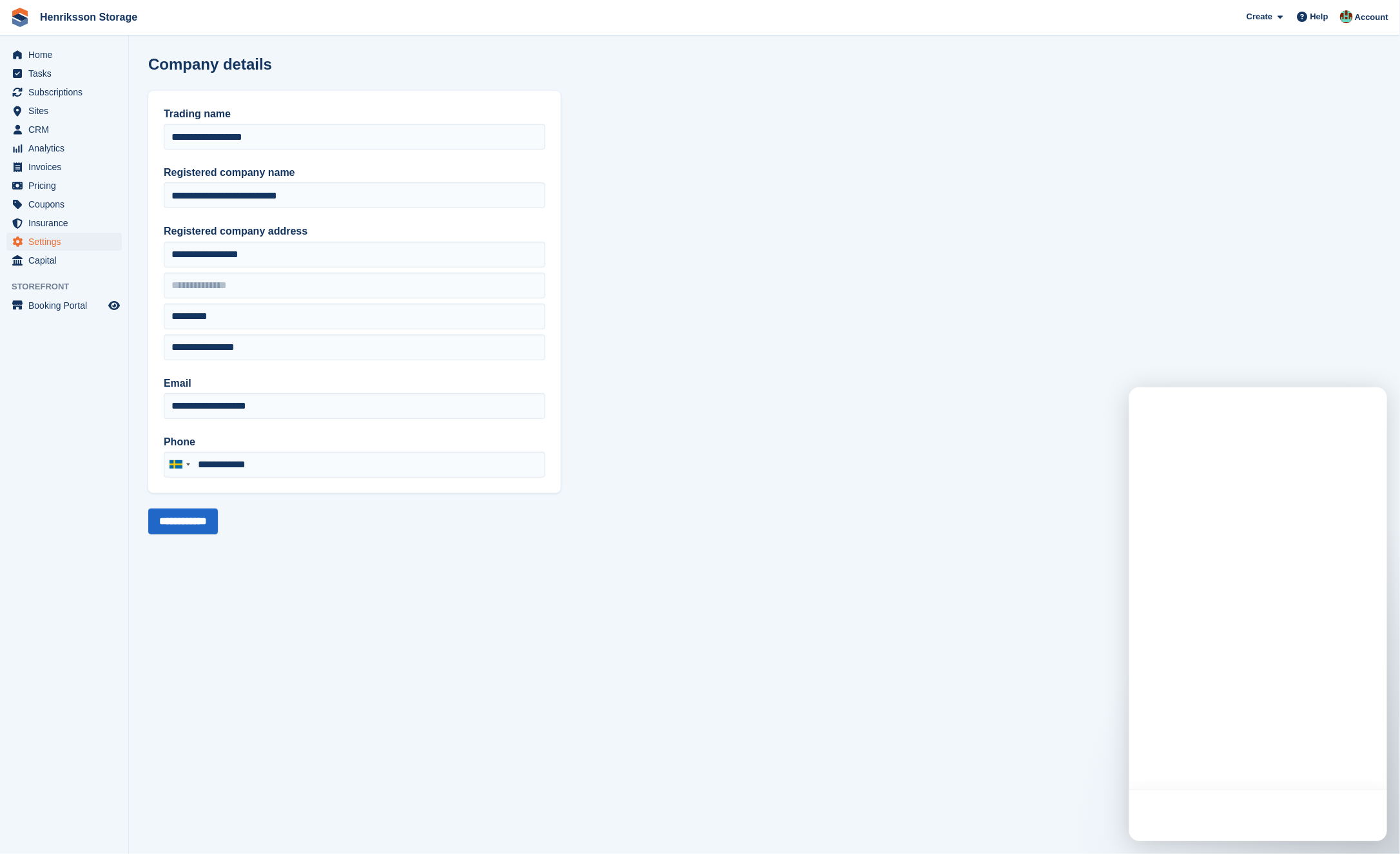
type input "**********"
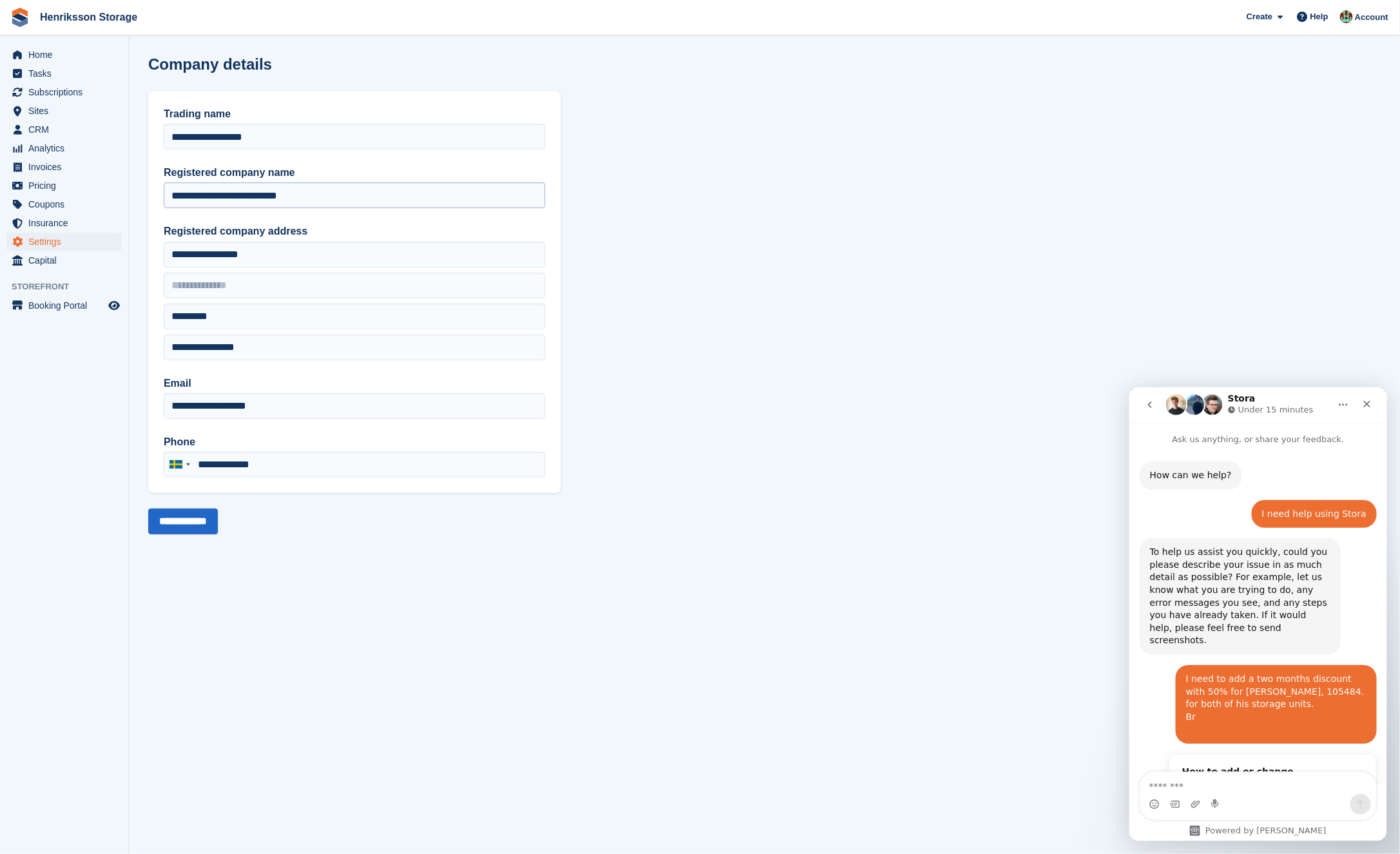
scroll to position [453, 0]
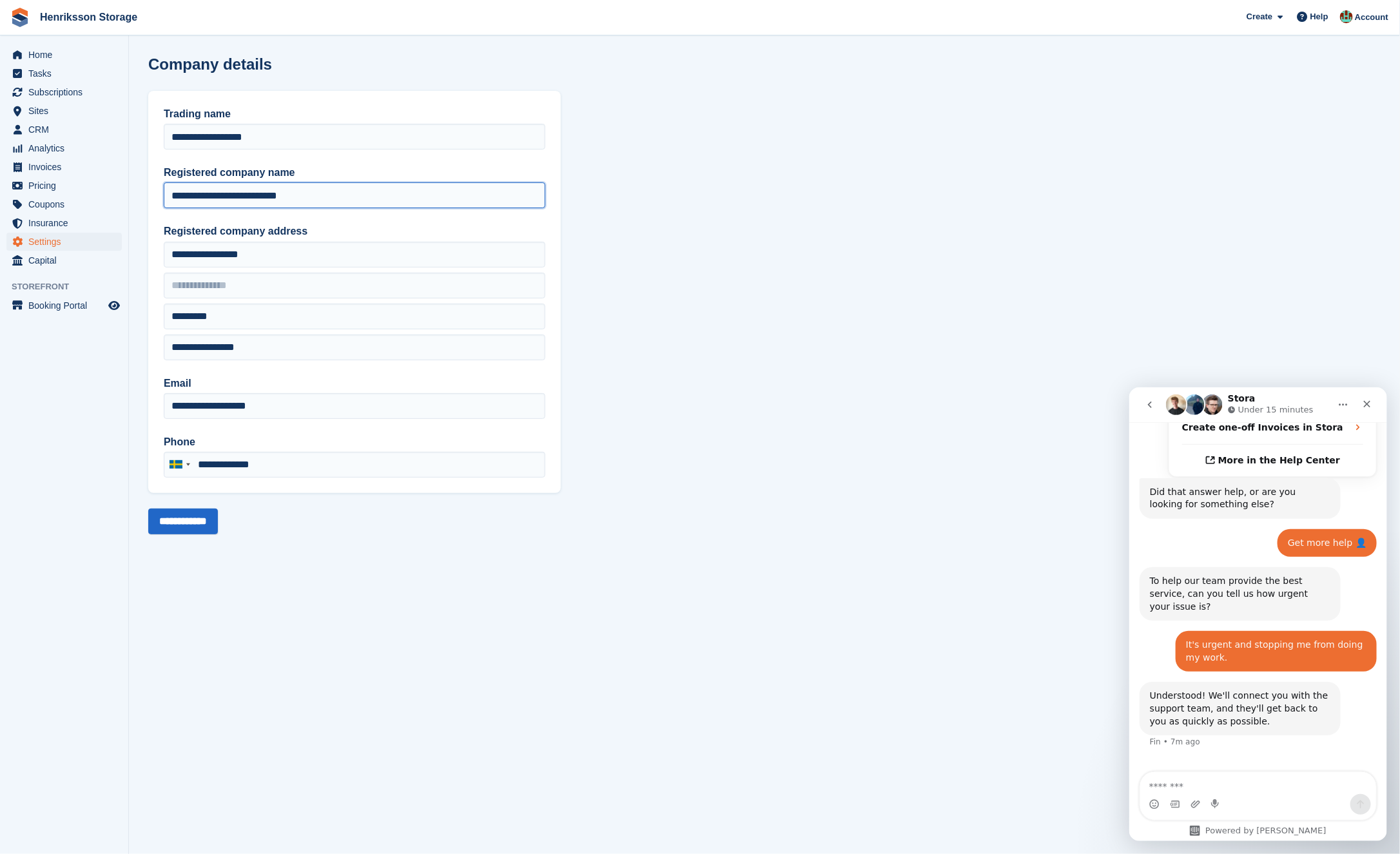
click at [370, 197] on input "**********" at bounding box center [354, 195] width 382 height 26
click at [873, 115] on section "**********" at bounding box center [764, 427] width 1271 height 854
click at [50, 52] on span "Home" at bounding box center [67, 54] width 78 height 18
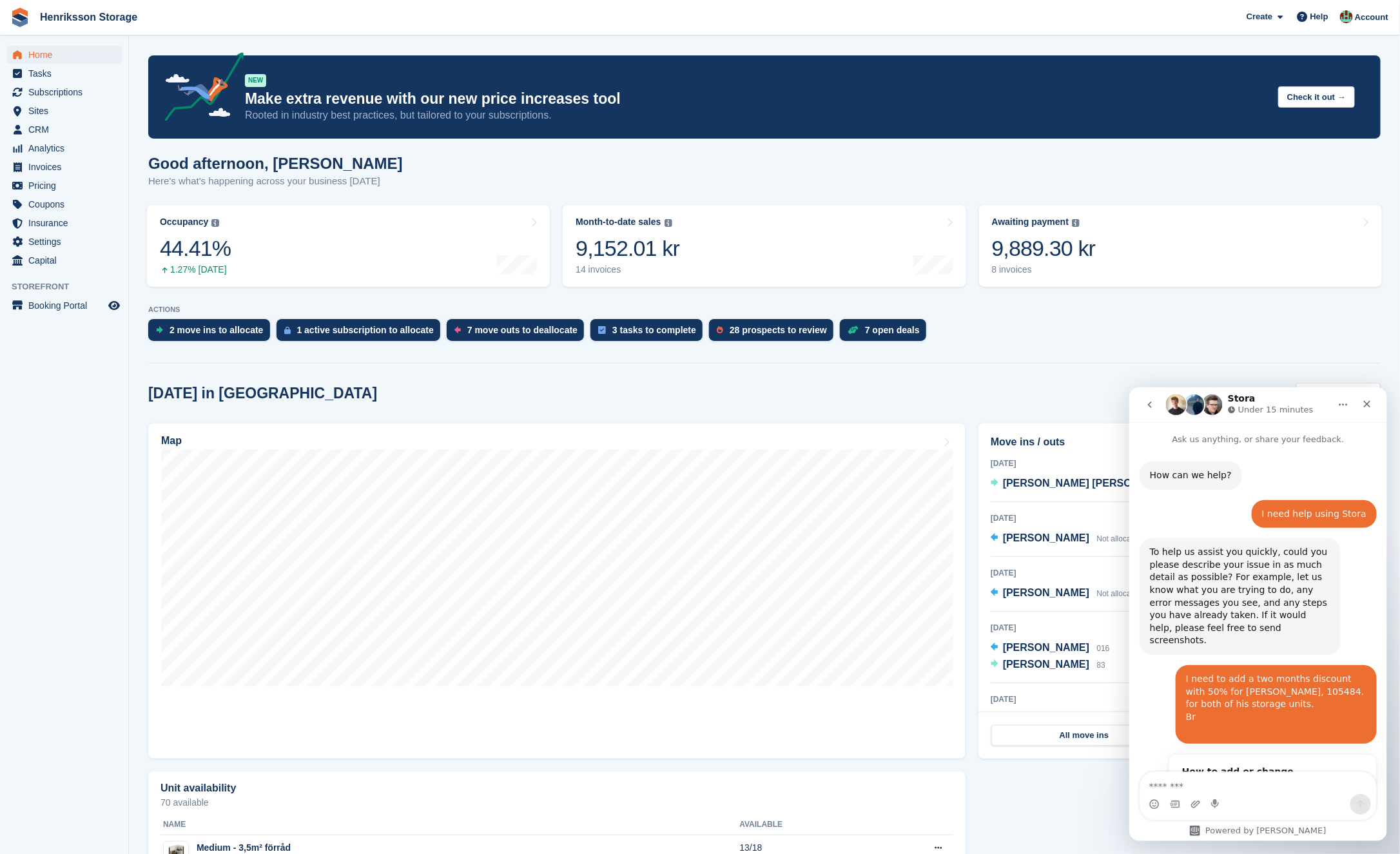
scroll to position [453, 0]
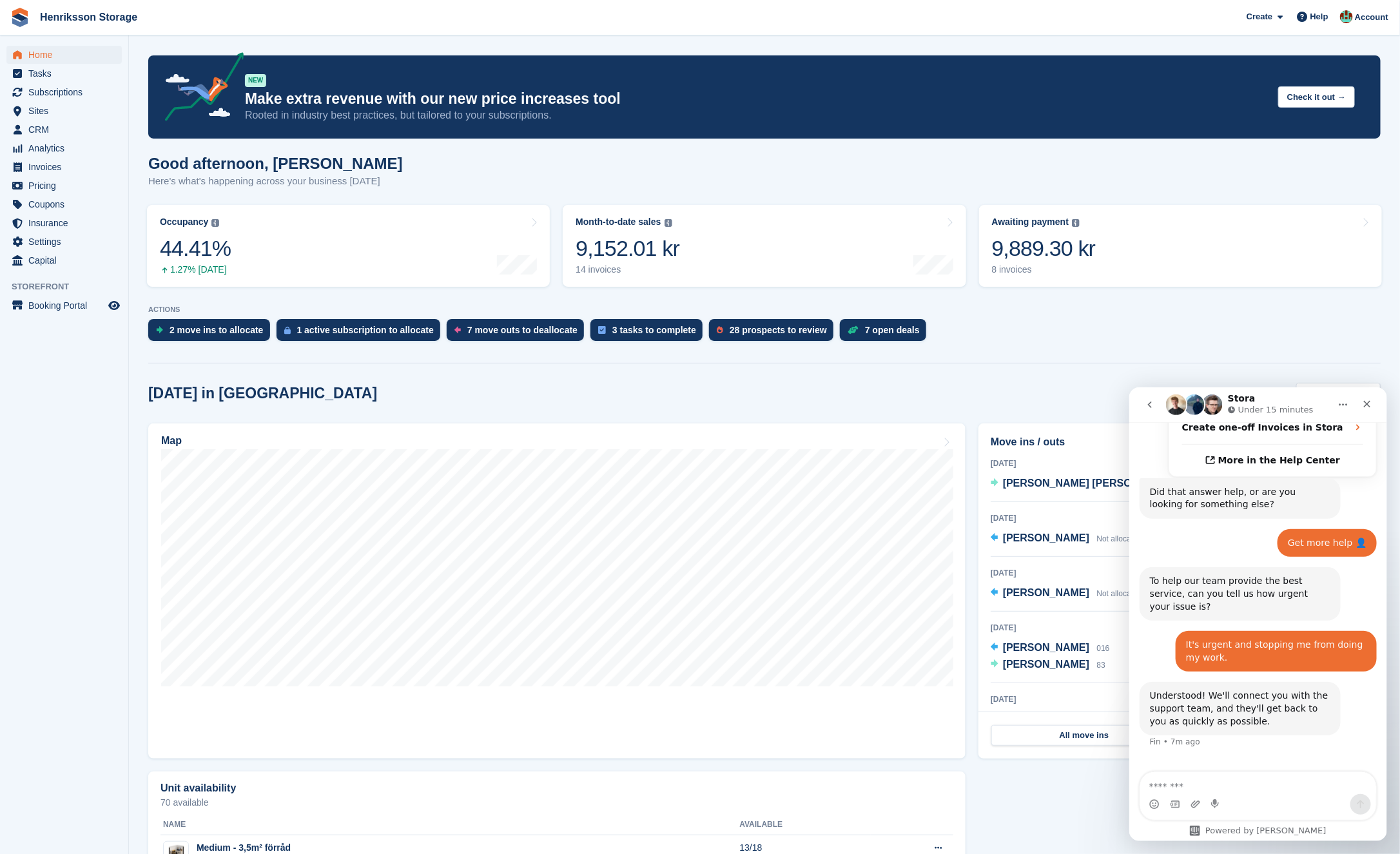
click at [1346, 32] on div "Create Subscription Invoice Contact Deal Discount Page Help Chat Support Submit…" at bounding box center [1318, 17] width 154 height 35
click at [1354, 31] on div "Create Subscription Invoice Contact Deal Discount Page Help Chat Support Submit…" at bounding box center [1318, 17] width 154 height 35
click at [1358, 13] on span "Account" at bounding box center [1371, 17] width 34 height 13
click at [1283, 101] on div "Account & Billing" at bounding box center [1293, 98] width 76 height 13
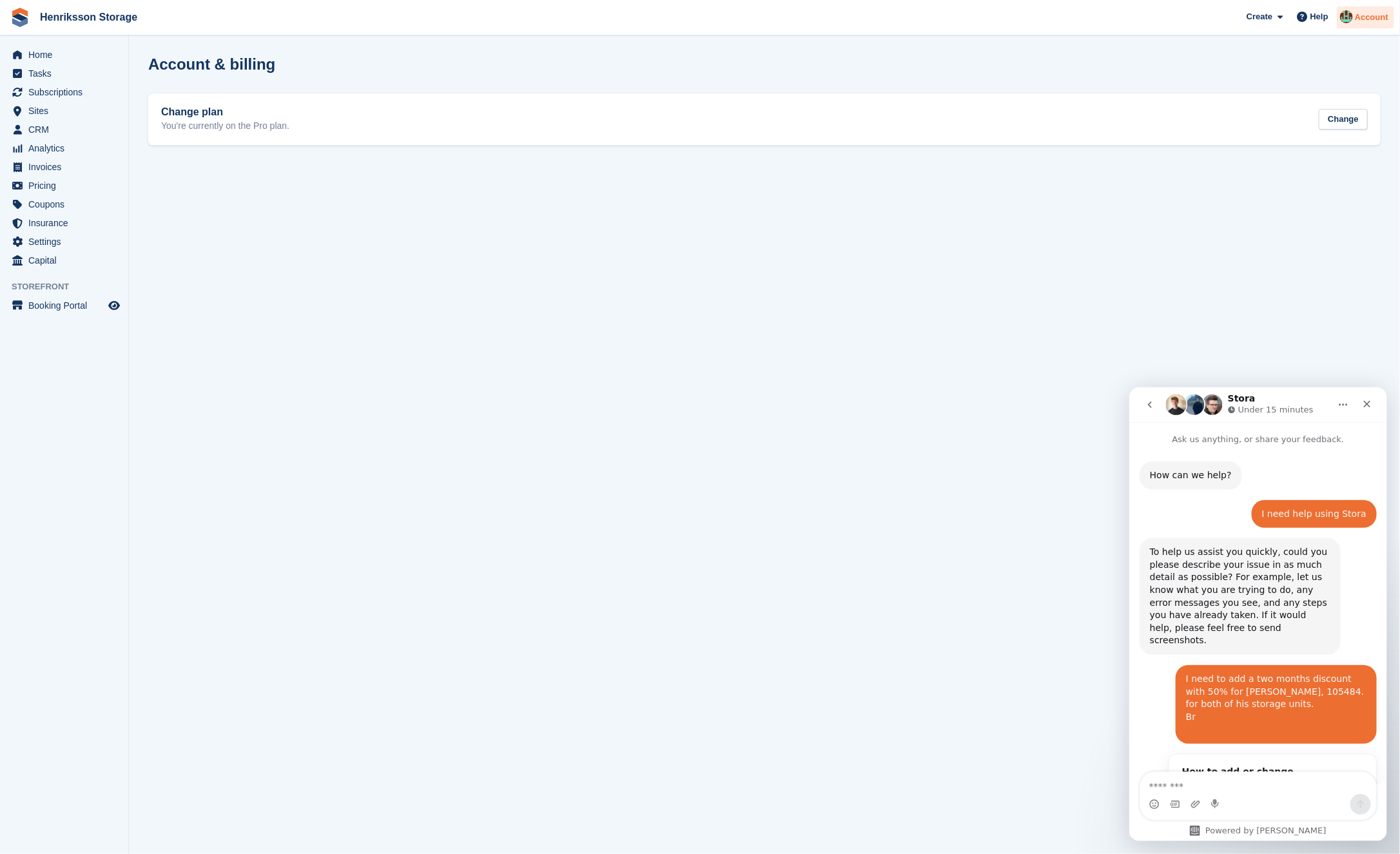
scroll to position [453, 0]
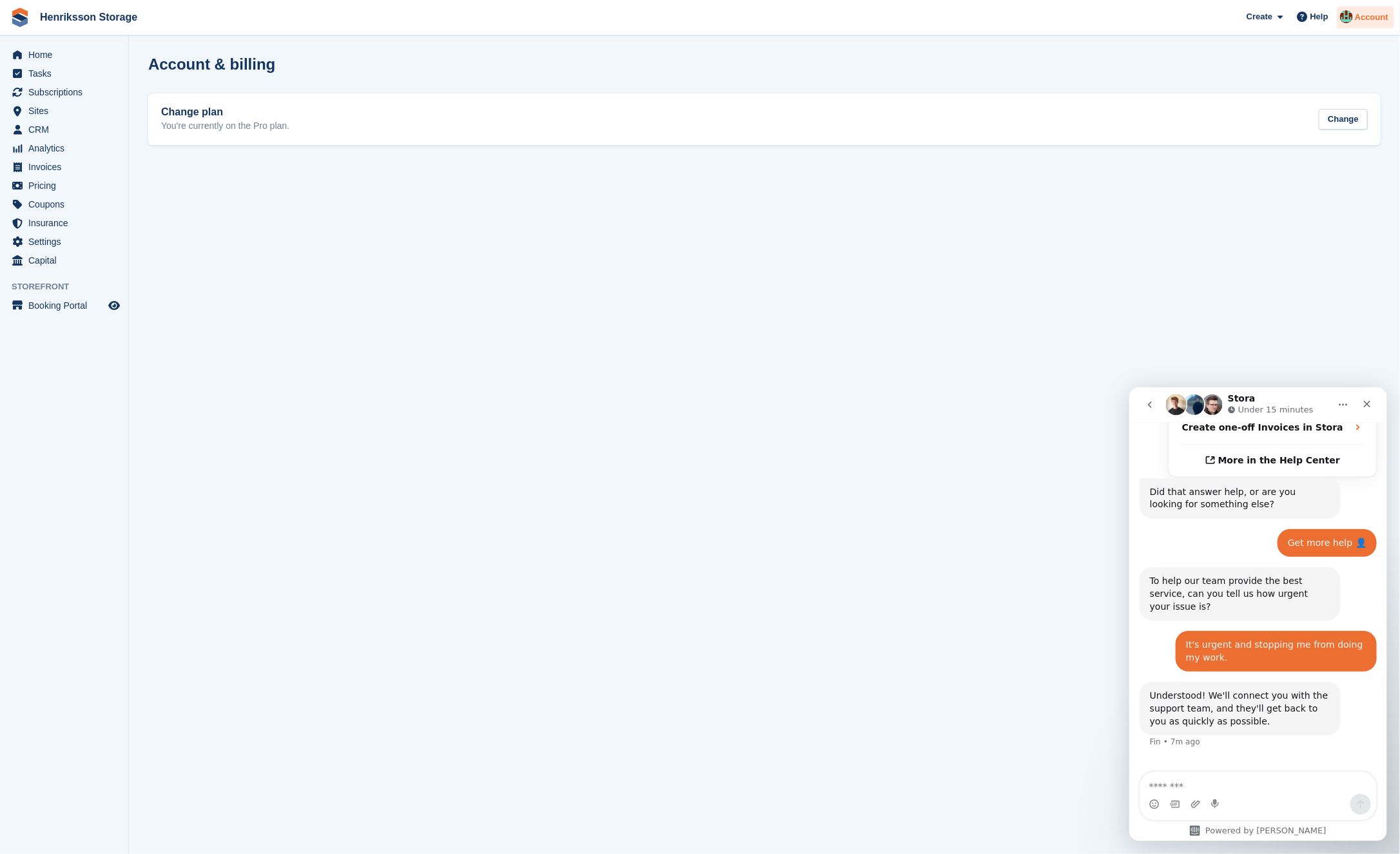
click at [1369, 20] on span "Account" at bounding box center [1371, 17] width 34 height 13
click at [1285, 116] on div "Edit Profile" at bounding box center [1279, 114] width 48 height 13
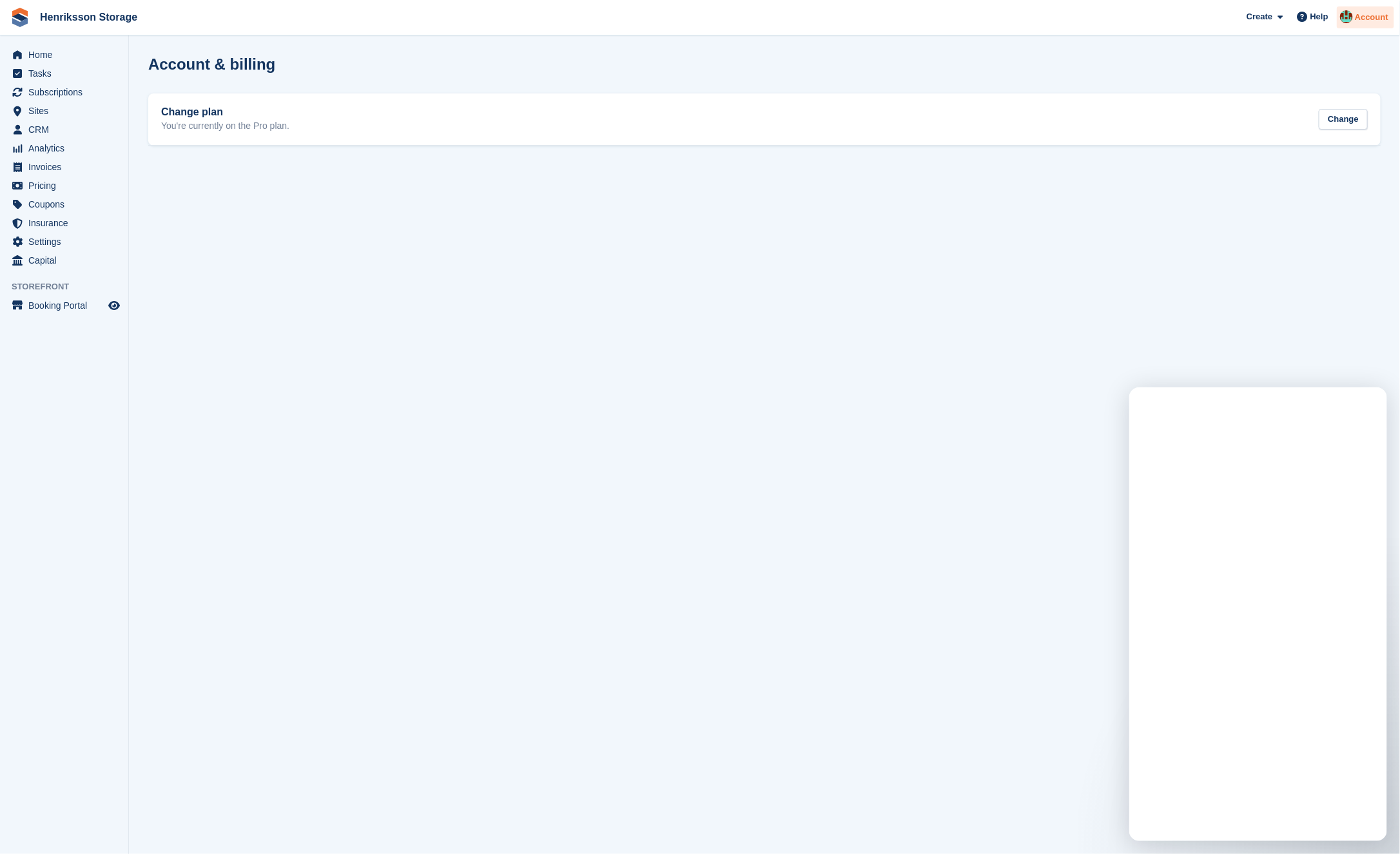
click at [1359, 21] on span "Account" at bounding box center [1371, 17] width 34 height 13
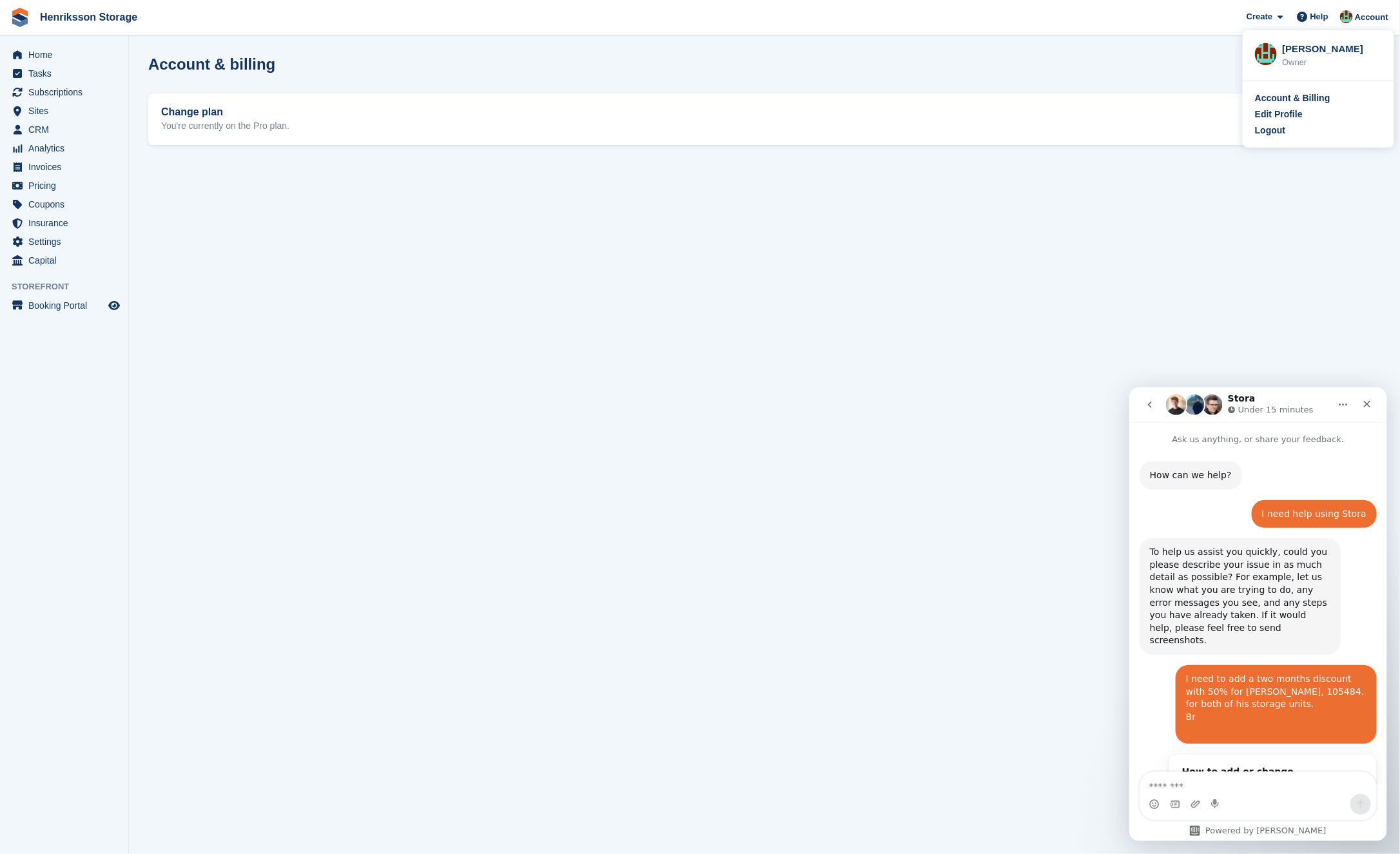
scroll to position [453, 0]
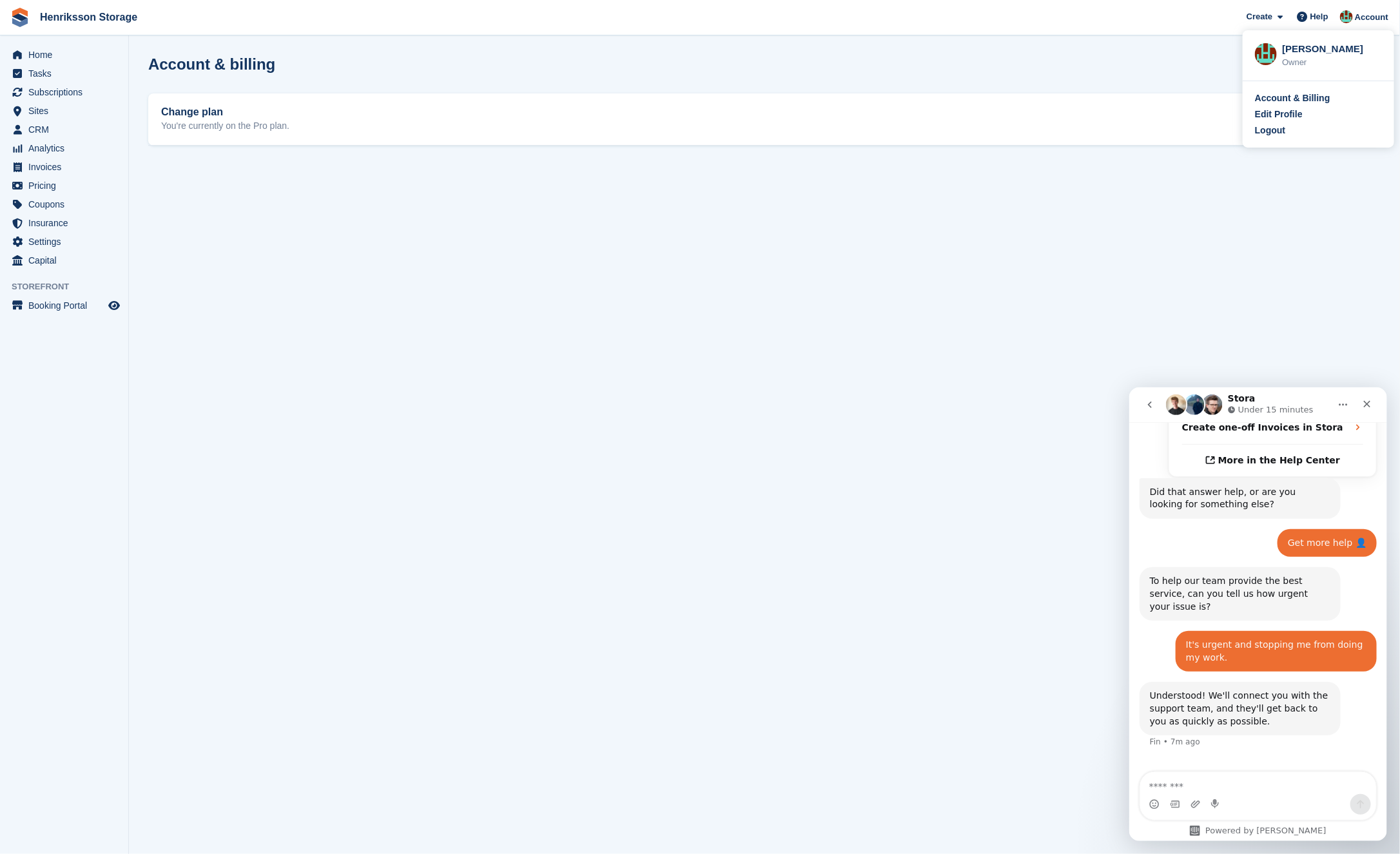
click at [1262, 139] on div "Account & Billing Edit Profile Logout" at bounding box center [1318, 114] width 151 height 66
click at [1352, 29] on div "Create Subscription Invoice Contact Deal Discount Page Help Chat Support Submit…" at bounding box center [1318, 17] width 154 height 35
click at [1366, 21] on span "Account" at bounding box center [1371, 17] width 34 height 13
click at [1279, 124] on div "Logout" at bounding box center [1271, 131] width 31 height 13
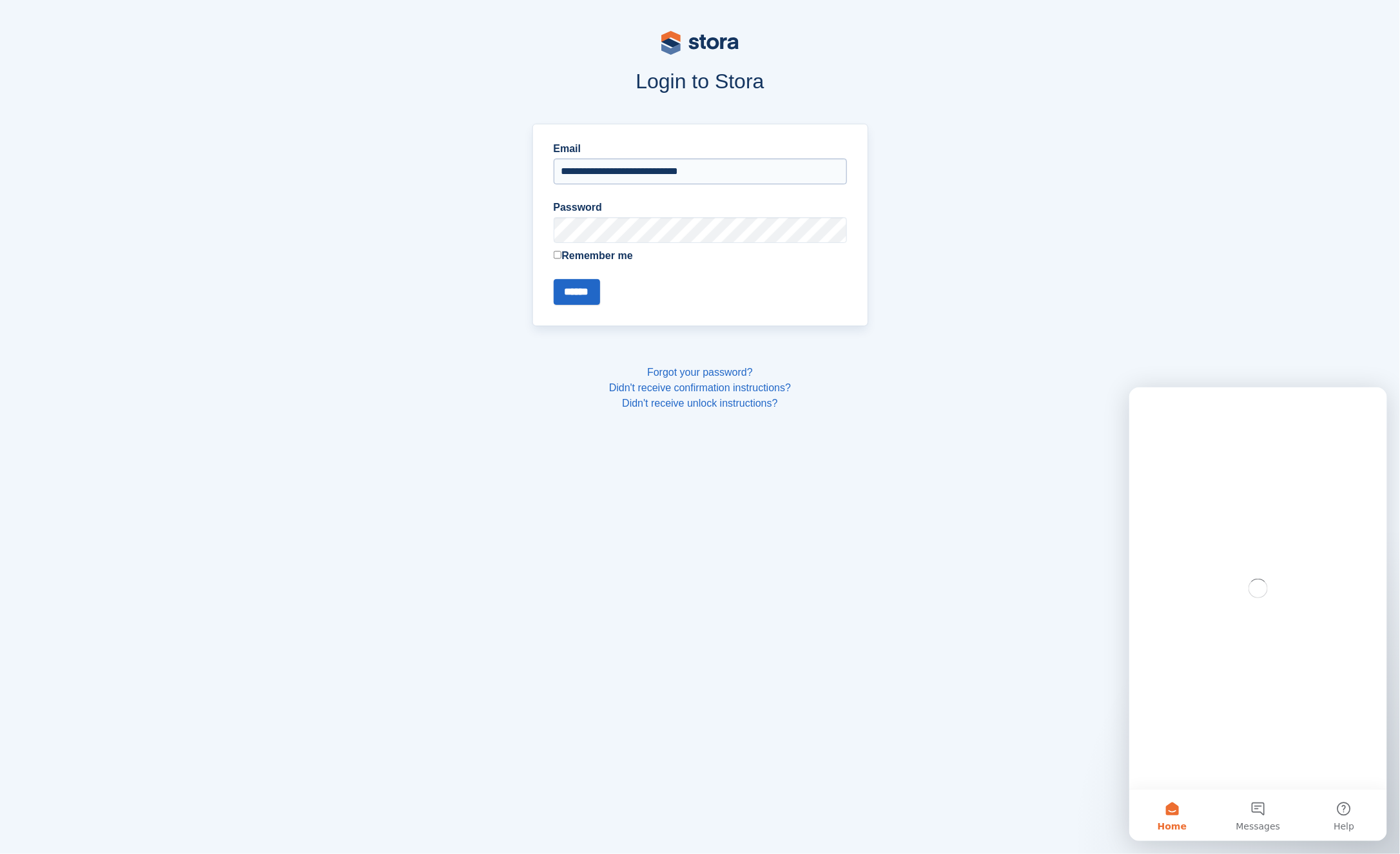
click at [630, 175] on input "**********" at bounding box center [701, 171] width 293 height 26
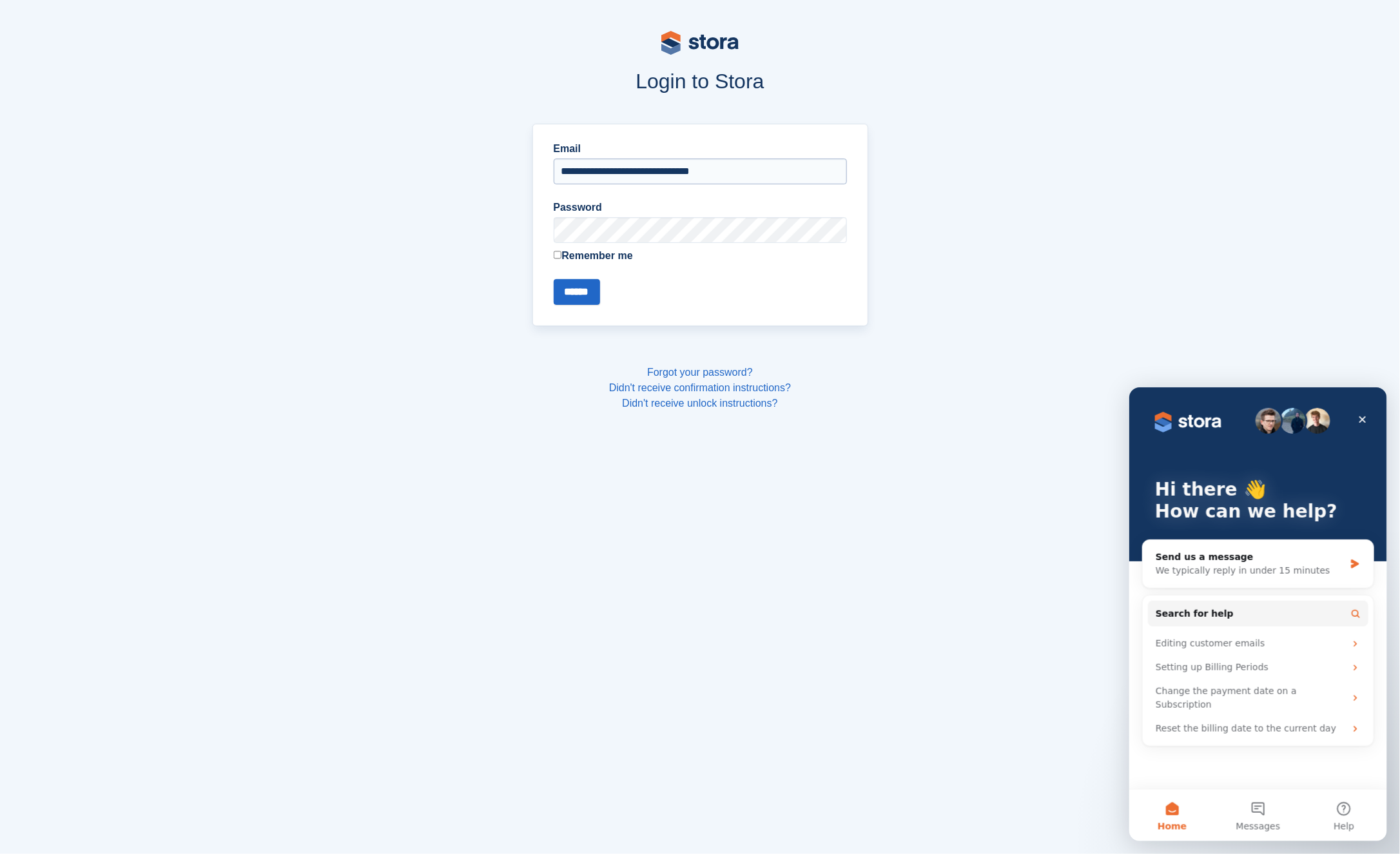
type input "**********"
click at [554, 279] on input "******" at bounding box center [577, 292] width 46 height 26
